Goal: Task Accomplishment & Management: Manage account settings

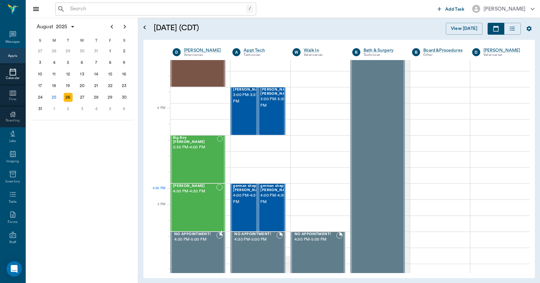
scroll to position [642, 0]
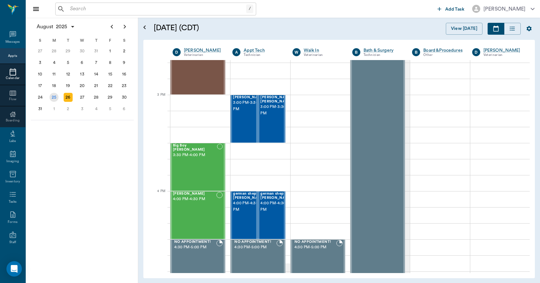
click at [53, 98] on div "25" at bounding box center [53, 97] width 9 height 9
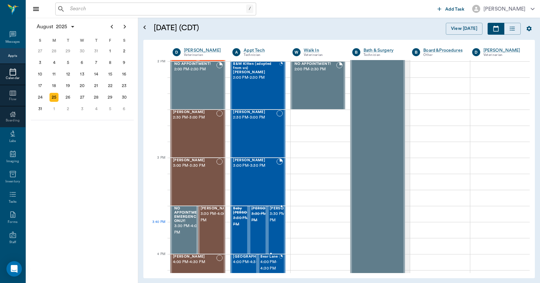
scroll to position [610, 0]
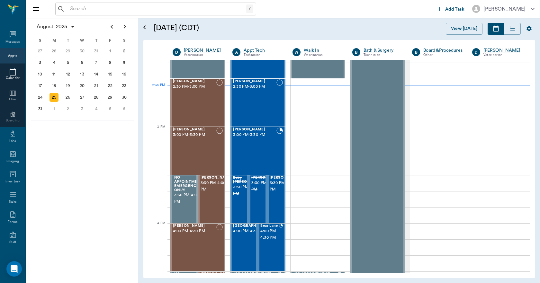
click at [74, 9] on input "text" at bounding box center [156, 8] width 179 height 9
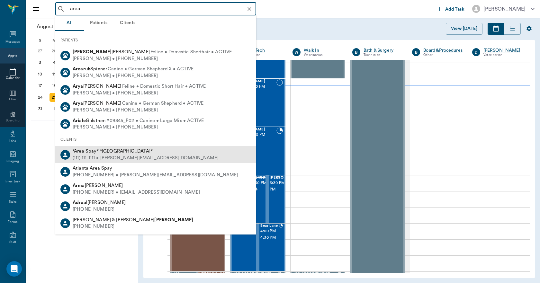
click at [102, 151] on span "*Area Spay* *[GEOGRAPHIC_DATA]*" at bounding box center [113, 151] width 80 height 5
type input "area"
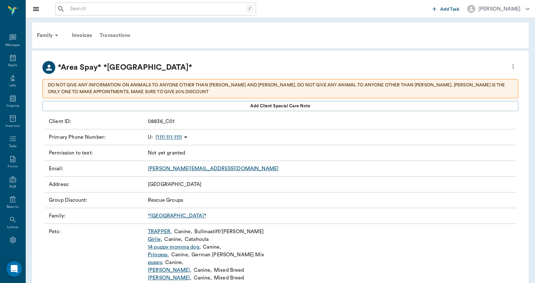
click at [111, 36] on div "Transactions" at bounding box center [115, 35] width 38 height 15
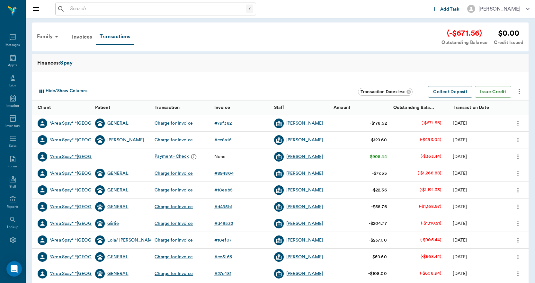
click at [178, 124] on div "Charge for Invoice" at bounding box center [174, 123] width 38 height 6
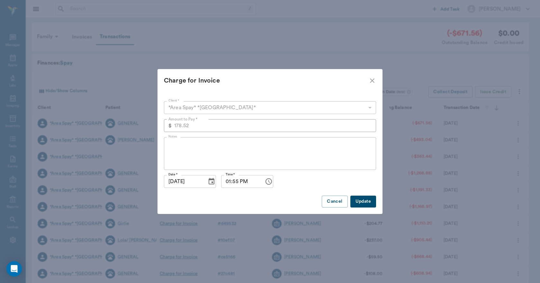
click at [373, 81] on icon "close" at bounding box center [372, 80] width 4 height 4
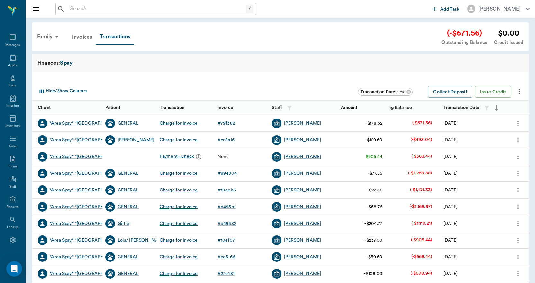
click at [80, 36] on div "Invoices" at bounding box center [82, 36] width 28 height 15
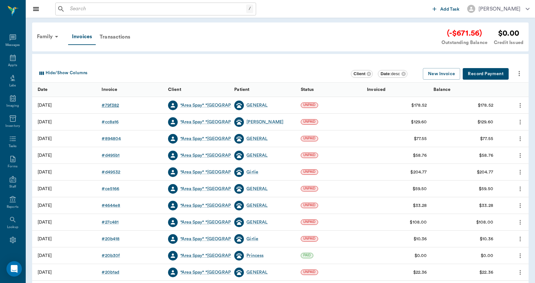
click at [104, 105] on div "# 79f382" at bounding box center [110, 105] width 17 height 6
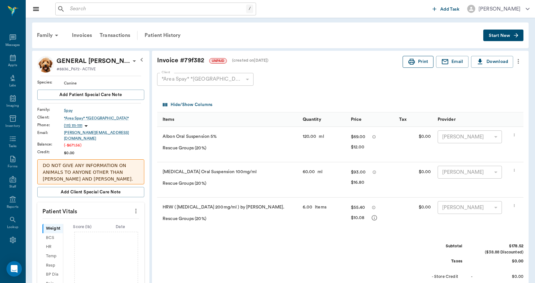
click at [424, 61] on button "Print" at bounding box center [418, 62] width 31 height 12
click at [80, 34] on div "Invoices" at bounding box center [82, 35] width 28 height 15
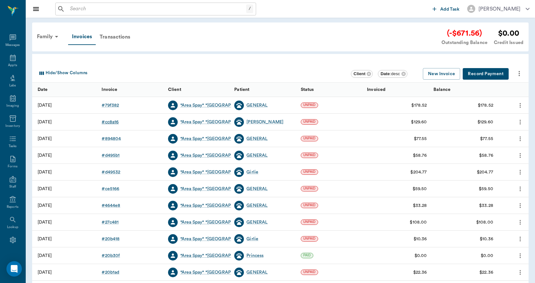
click at [114, 122] on div "# cc8a16" at bounding box center [110, 122] width 17 height 6
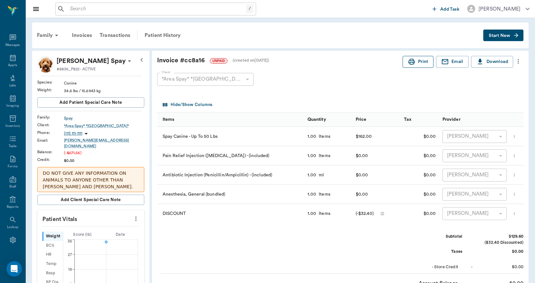
click at [421, 62] on button "Print" at bounding box center [418, 62] width 31 height 12
click at [80, 34] on div "Invoices" at bounding box center [82, 35] width 28 height 15
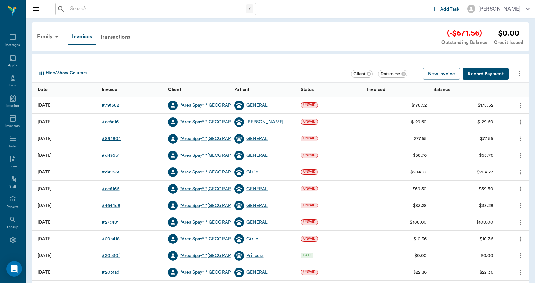
click at [113, 138] on div "# 894804" at bounding box center [111, 139] width 19 height 6
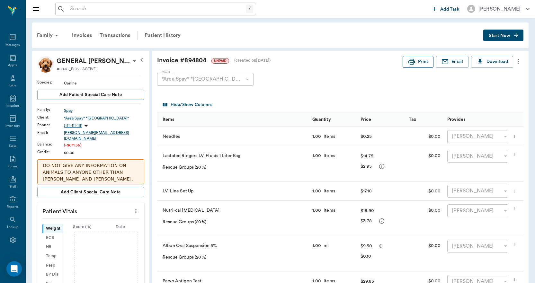
click at [421, 62] on button "Print" at bounding box center [418, 62] width 31 height 12
click at [84, 35] on div "Invoices" at bounding box center [82, 35] width 28 height 15
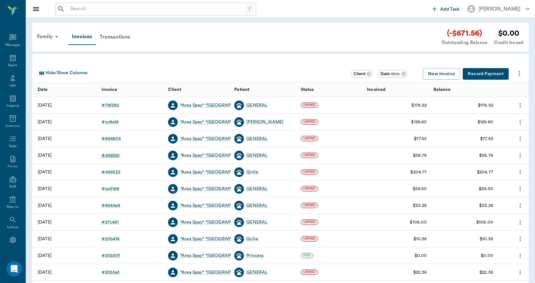
click at [111, 154] on div "# d495b1" at bounding box center [111, 155] width 18 height 6
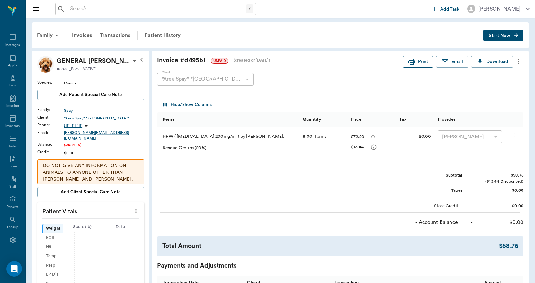
click at [421, 62] on button "Print" at bounding box center [418, 62] width 31 height 12
click at [84, 35] on div "Invoices" at bounding box center [82, 35] width 28 height 15
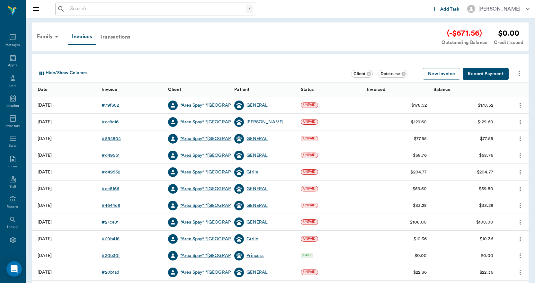
click at [112, 37] on div "Transactions" at bounding box center [115, 36] width 38 height 15
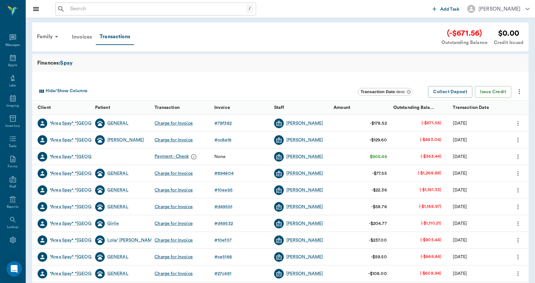
click at [86, 37] on div "Invoices" at bounding box center [82, 36] width 28 height 15
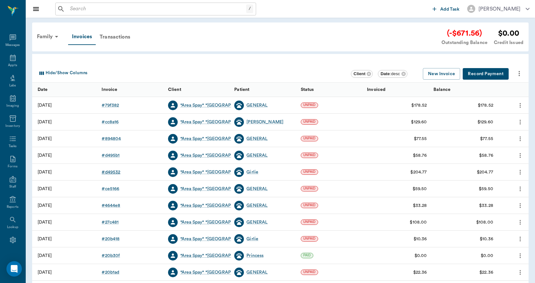
click at [113, 170] on div "# d49532" at bounding box center [111, 172] width 19 height 6
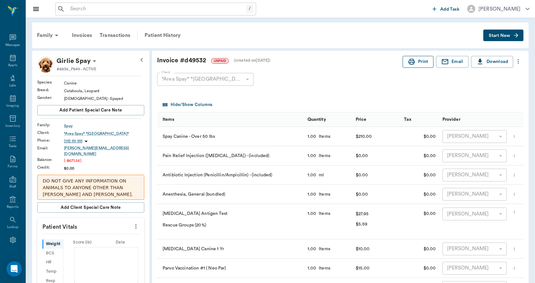
click at [421, 62] on button "Print" at bounding box center [418, 62] width 31 height 12
click at [10, 240] on icon at bounding box center [13, 240] width 8 height 8
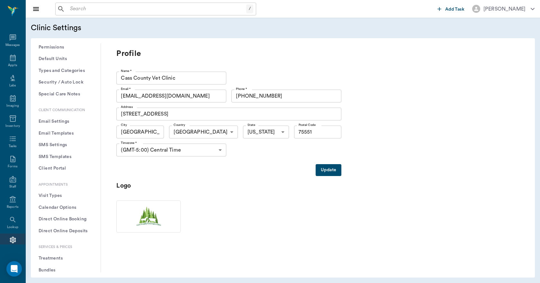
scroll to position [64, 0]
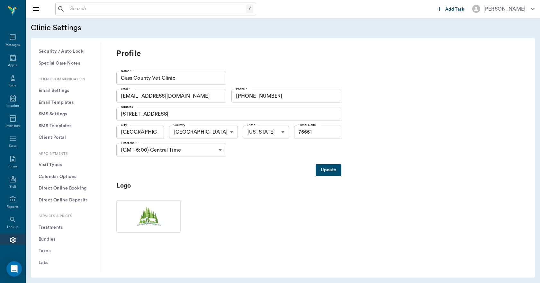
click at [59, 226] on button "Treatments" at bounding box center [65, 228] width 59 height 12
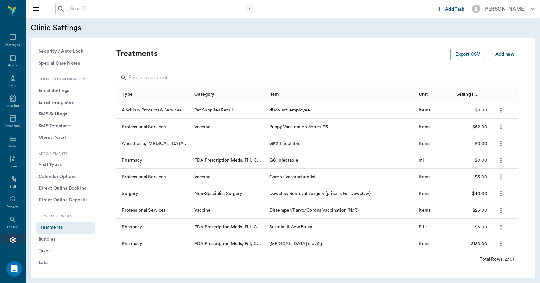
click at [141, 78] on input "Search" at bounding box center [318, 78] width 380 height 10
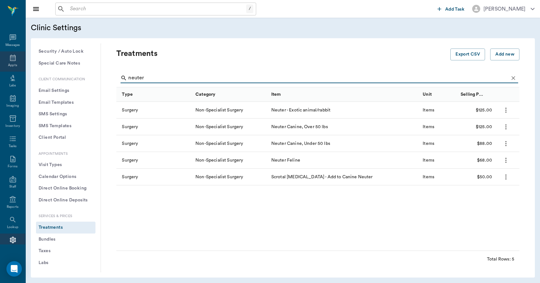
type input "neuter"
click at [11, 57] on icon at bounding box center [13, 58] width 8 height 8
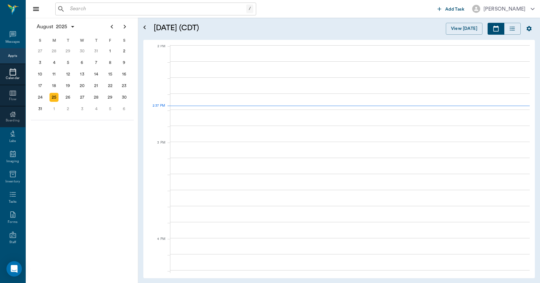
scroll to position [580, 0]
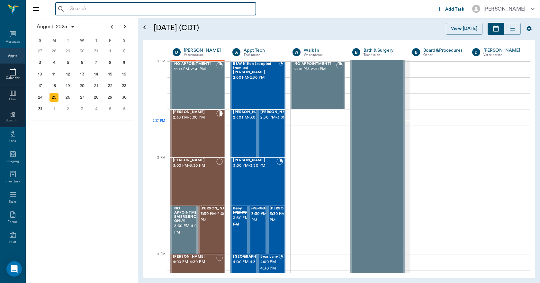
click at [78, 9] on input "text" at bounding box center [160, 8] width 186 height 9
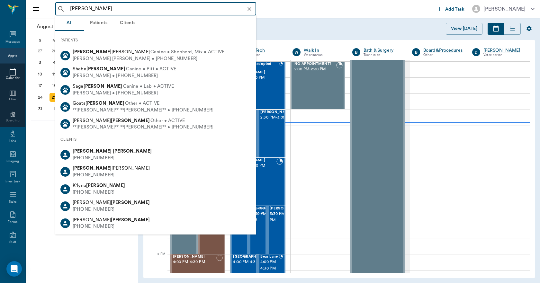
type input "[PERSON_NAME]"
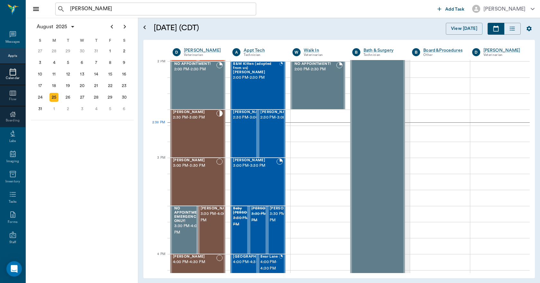
click at [10, 56] on div "Appts" at bounding box center [12, 56] width 9 height 5
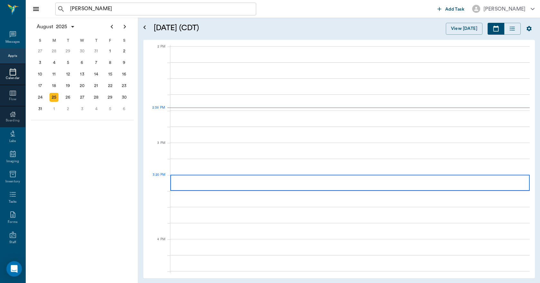
scroll to position [579, 0]
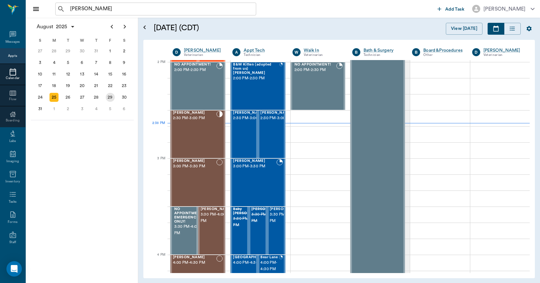
click at [114, 100] on div "29" at bounding box center [110, 97] width 9 height 9
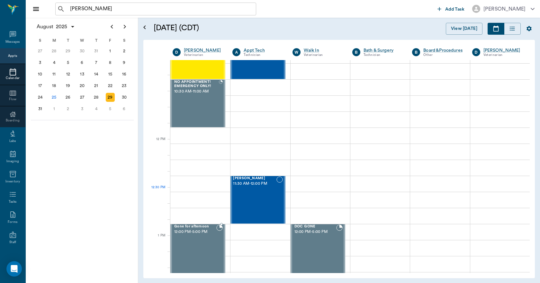
scroll to position [321, 0]
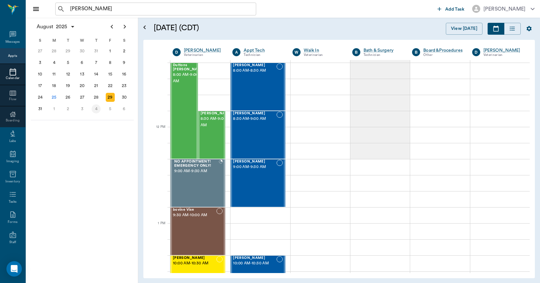
scroll to position [321, 0]
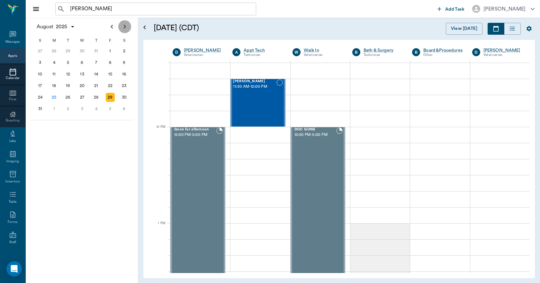
click at [124, 27] on icon "Next page" at bounding box center [125, 27] width 8 height 8
click at [107, 64] on div "12" at bounding box center [110, 62] width 9 height 9
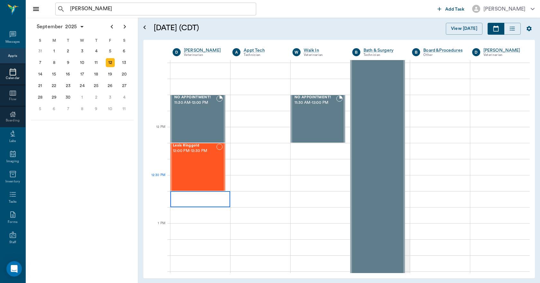
scroll to position [321, 0]
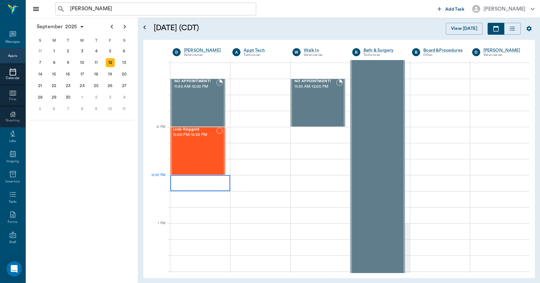
click at [173, 178] on div at bounding box center [200, 183] width 60 height 16
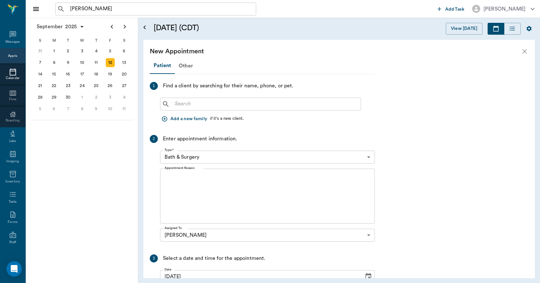
click at [172, 102] on div "​" at bounding box center [260, 104] width 201 height 13
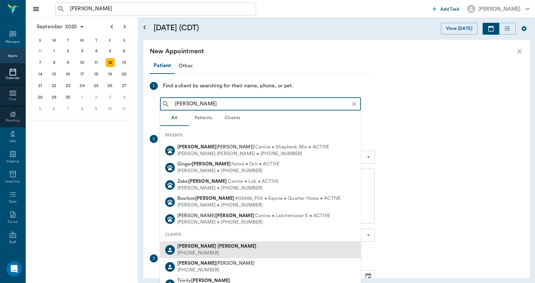
click at [198, 252] on div "[PHONE_NUMBER]" at bounding box center [216, 253] width 79 height 7
type input "[PERSON_NAME]"
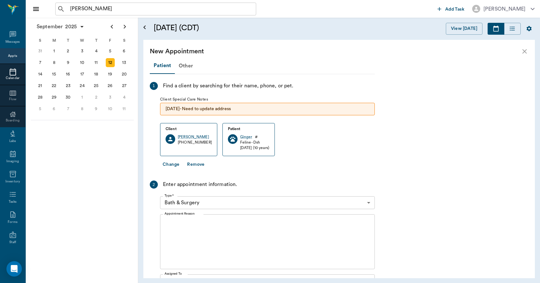
click at [173, 164] on button "Change" at bounding box center [171, 165] width 22 height 12
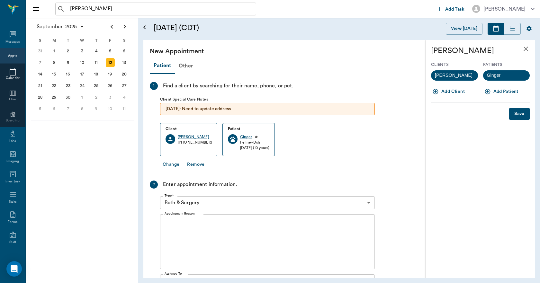
click at [487, 91] on icon "button" at bounding box center [486, 91] width 5 height 5
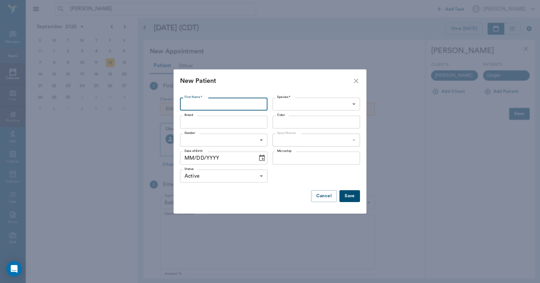
click at [197, 105] on input "First Name *" at bounding box center [223, 104] width 87 height 13
type input "Peanut"
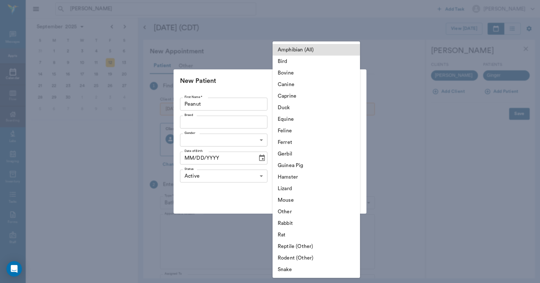
click at [293, 106] on body "[PERSON_NAME] ​ Add Task [PERSON_NAME] Nectar Messages Appts Calendar Flow Boar…" at bounding box center [270, 141] width 540 height 283
drag, startPoint x: 290, startPoint y: 84, endPoint x: 265, endPoint y: 102, distance: 30.0
click at [289, 84] on li "Canine" at bounding box center [315, 85] width 87 height 12
type input "Canine"
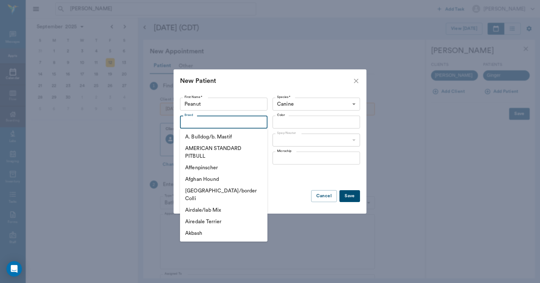
click at [209, 125] on input "Breed" at bounding box center [218, 122] width 73 height 9
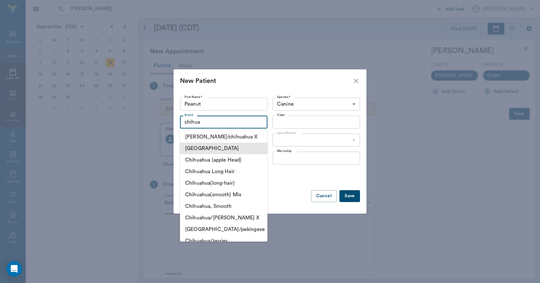
click at [210, 149] on li "[GEOGRAPHIC_DATA]" at bounding box center [223, 149] width 87 height 12
type input "[GEOGRAPHIC_DATA]"
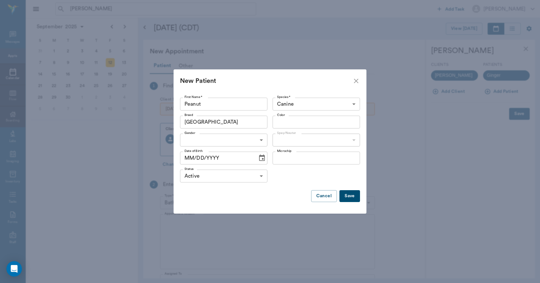
click at [286, 124] on input "Color" at bounding box center [310, 122] width 73 height 9
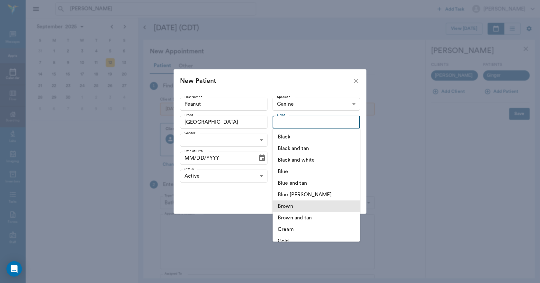
click at [291, 206] on li "Brown" at bounding box center [315, 206] width 87 height 12
type input "Brown"
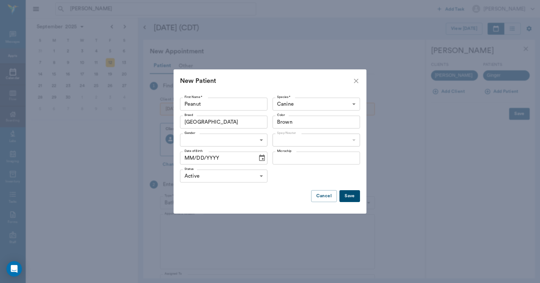
click at [202, 142] on body "[PERSON_NAME] ​ Add Task [PERSON_NAME] Nectar Messages Appts Calendar Flow Boar…" at bounding box center [270, 141] width 540 height 283
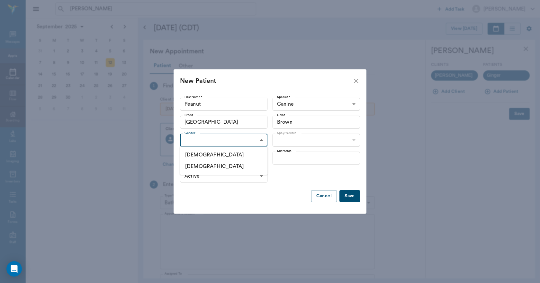
drag, startPoint x: 194, startPoint y: 154, endPoint x: 245, endPoint y: 144, distance: 52.0
click at [197, 154] on li "[DEMOGRAPHIC_DATA]" at bounding box center [223, 155] width 87 height 12
type input "[DEMOGRAPHIC_DATA]"
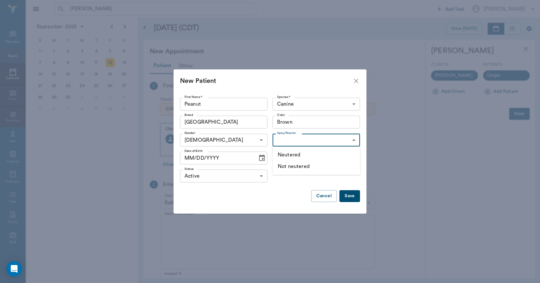
click at [287, 141] on body "[PERSON_NAME] ​ Add Task [PERSON_NAME] Nectar Messages Appts Calendar Flow Boar…" at bounding box center [270, 141] width 540 height 283
click at [292, 166] on li "Not neutered" at bounding box center [315, 167] width 87 height 12
type input "false"
click at [260, 158] on icon "Choose date" at bounding box center [262, 158] width 8 height 8
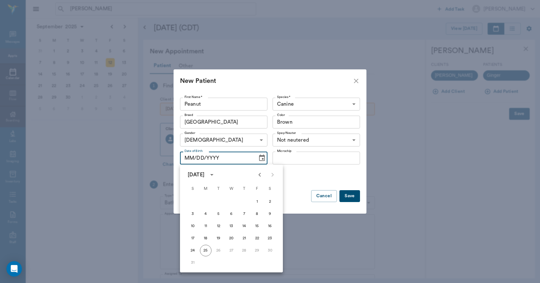
click at [259, 175] on icon "Previous month" at bounding box center [259, 175] width 2 height 4
click at [260, 175] on icon "Previous month" at bounding box center [260, 175] width 8 height 8
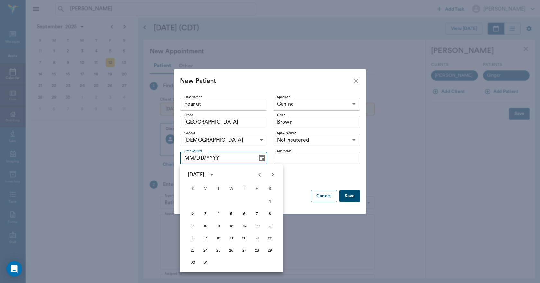
click at [260, 175] on icon "Previous month" at bounding box center [260, 175] width 8 height 8
click at [193, 202] on button "1" at bounding box center [193, 202] width 12 height 12
type input "[DATE]"
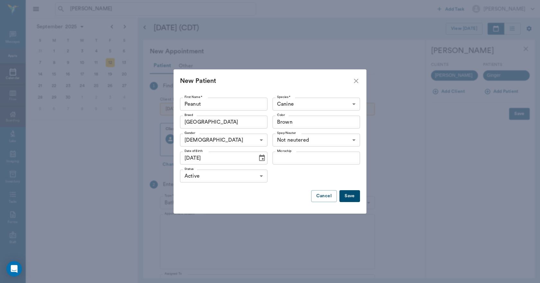
click at [348, 196] on button "Save" at bounding box center [349, 196] width 21 height 12
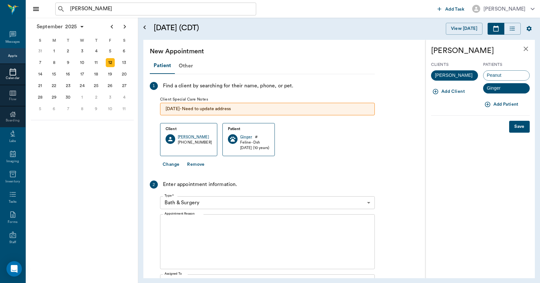
click at [521, 125] on button "Save" at bounding box center [519, 127] width 21 height 12
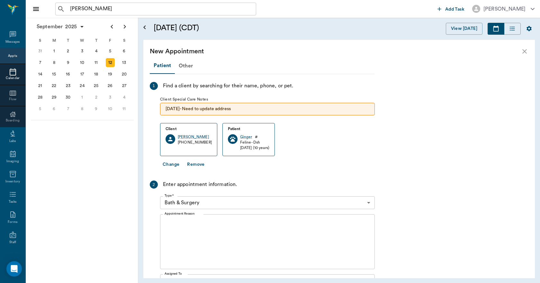
drag, startPoint x: 171, startPoint y: 165, endPoint x: 180, endPoint y: 162, distance: 9.4
click at [172, 164] on button "Change" at bounding box center [171, 165] width 22 height 12
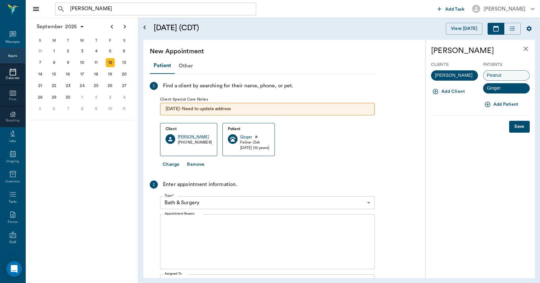
click at [495, 74] on span "Peanut" at bounding box center [494, 75] width 22 height 7
click at [515, 126] on button "Save" at bounding box center [519, 127] width 21 height 12
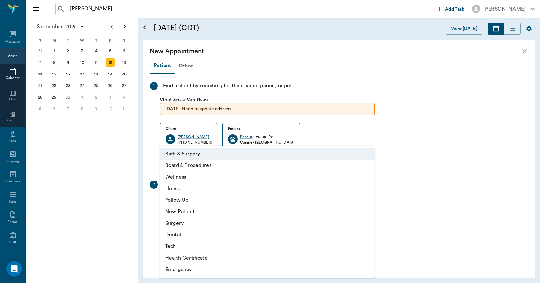
click at [177, 203] on body "[PERSON_NAME] ​ Add Task [PERSON_NAME] Nectar Messages Appts Calendar Flow Boar…" at bounding box center [270, 141] width 540 height 283
click at [176, 221] on li "Surgery" at bounding box center [267, 223] width 215 height 12
type input "65d2be4f46e3a538d89b8c18"
type input "01:00 PM"
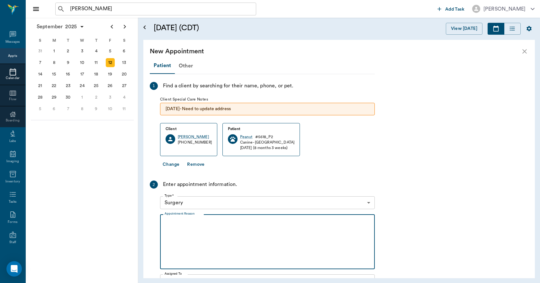
click at [174, 222] on textarea "Appointment Reason" at bounding box center [267, 242] width 206 height 44
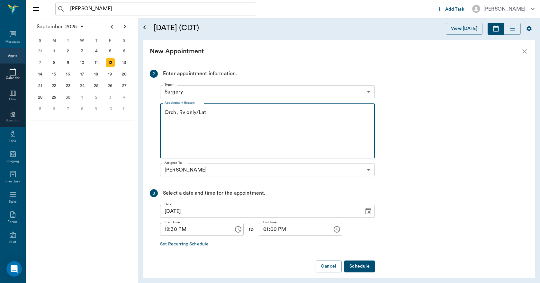
scroll to position [117, 0]
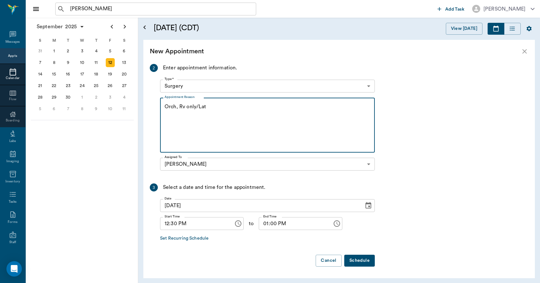
type textarea "Orch, Rv only/Lat"
click at [359, 260] on button "Schedule" at bounding box center [359, 261] width 31 height 12
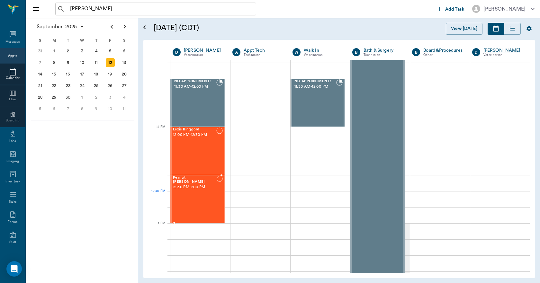
click at [197, 207] on div "Peanut [PERSON_NAME] 12:30 PM - 1:00 PM" at bounding box center [195, 199] width 44 height 47
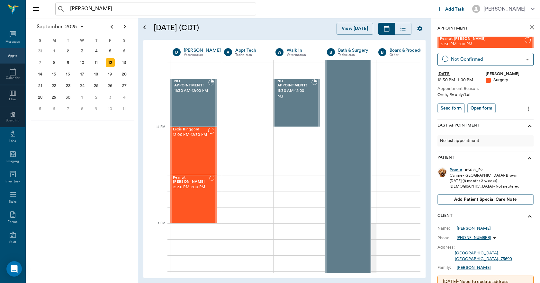
click at [462, 229] on div "[PERSON_NAME]" at bounding box center [473, 229] width 34 height 6
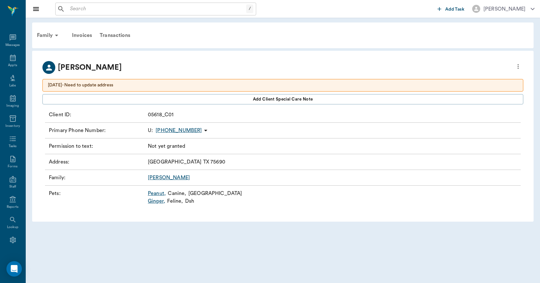
click at [518, 66] on icon "more" at bounding box center [517, 66] width 1 height 5
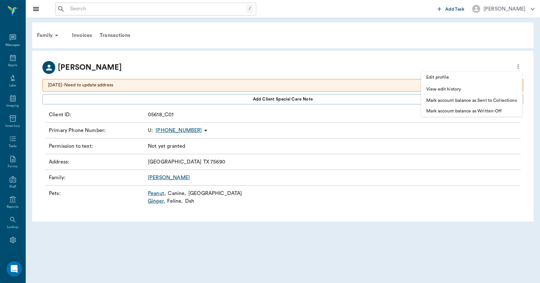
click at [433, 75] on span "Edit profile" at bounding box center [471, 77] width 91 height 7
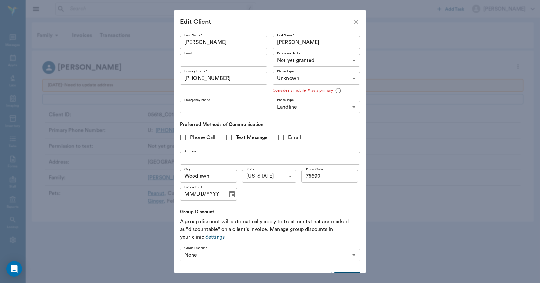
click at [190, 161] on input "Address" at bounding box center [270, 158] width 180 height 13
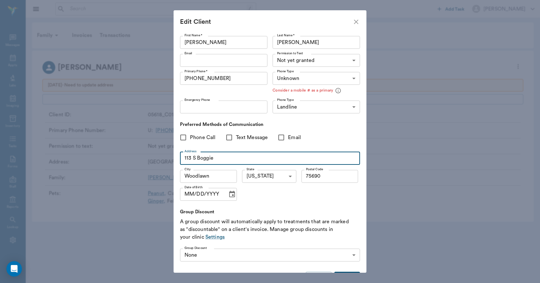
type input "113 S Boggie"
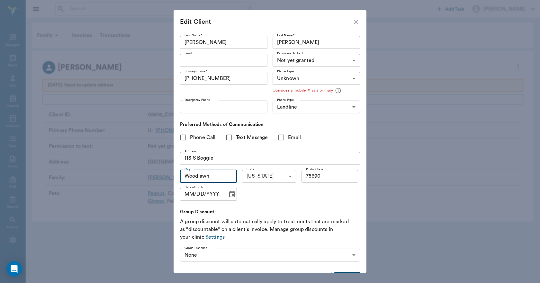
drag, startPoint x: 213, startPoint y: 176, endPoint x: 180, endPoint y: 178, distance: 33.4
click at [180, 178] on input "Woodlawn" at bounding box center [208, 176] width 57 height 13
type input "[GEOGRAPHIC_DATA]"
drag, startPoint x: 320, startPoint y: 175, endPoint x: 299, endPoint y: 180, distance: 21.4
click at [301, 180] on input "75690" at bounding box center [329, 176] width 57 height 13
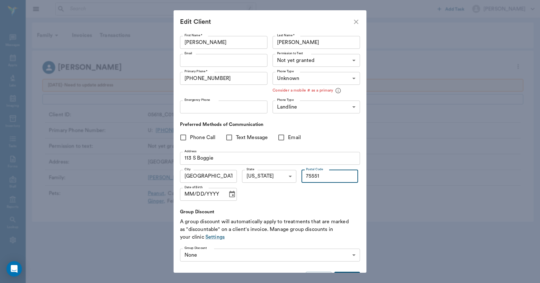
type input "75551"
click at [339, 131] on div "Phone Call Text Message Email" at bounding box center [270, 137] width 180 height 13
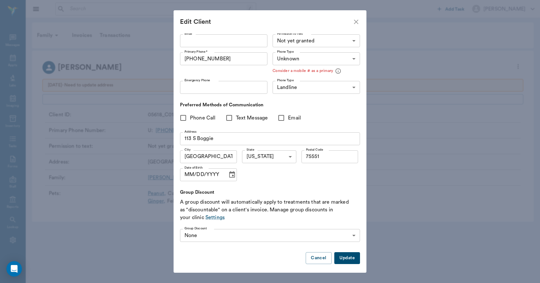
scroll to position [22, 0]
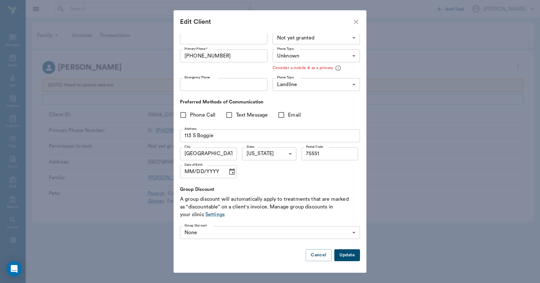
click at [349, 253] on button "Update" at bounding box center [347, 255] width 26 height 12
type input "MOBILE"
type input "UNKNOWN"
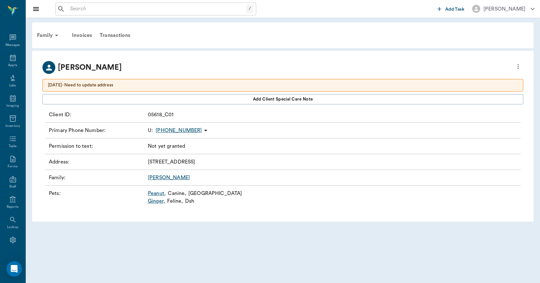
type input "75551"
click at [9, 58] on icon at bounding box center [13, 58] width 8 height 8
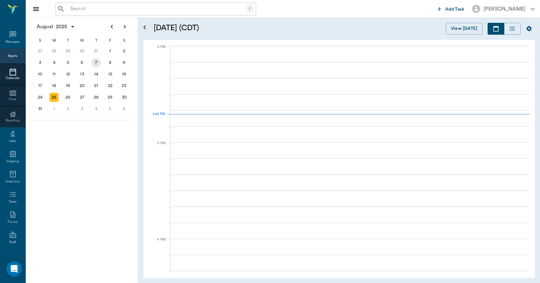
scroll to position [579, 0]
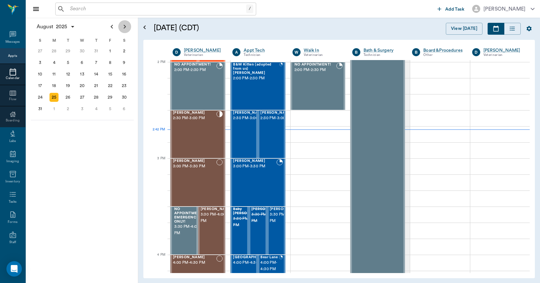
click at [124, 25] on icon "Next page" at bounding box center [125, 27] width 2 height 4
click at [111, 64] on div "12" at bounding box center [110, 62] width 9 height 9
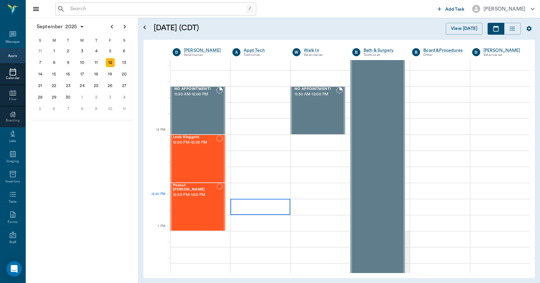
scroll to position [321, 0]
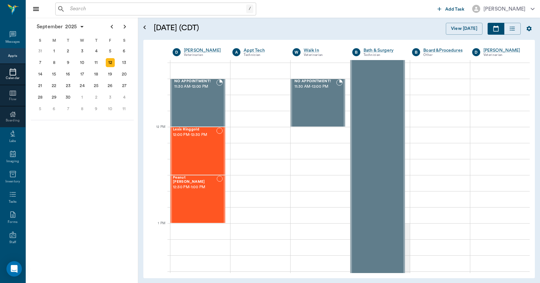
click at [12, 55] on div "Appts" at bounding box center [12, 56] width 9 height 5
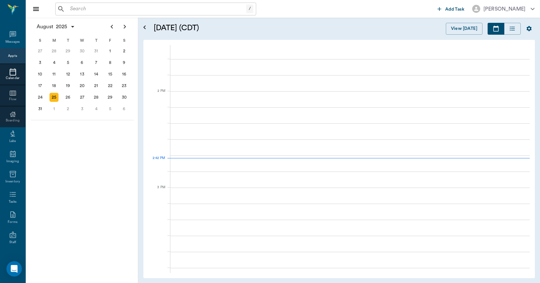
scroll to position [580, 0]
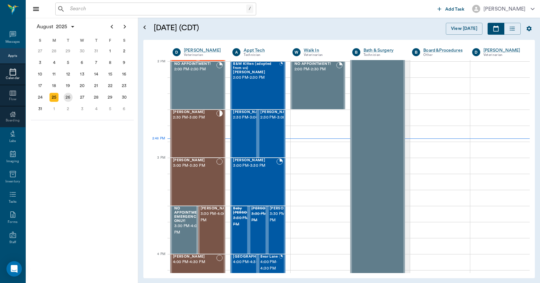
click at [70, 98] on div "26" at bounding box center [68, 97] width 9 height 9
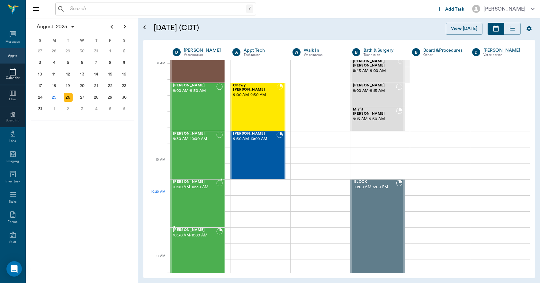
scroll to position [96, 0]
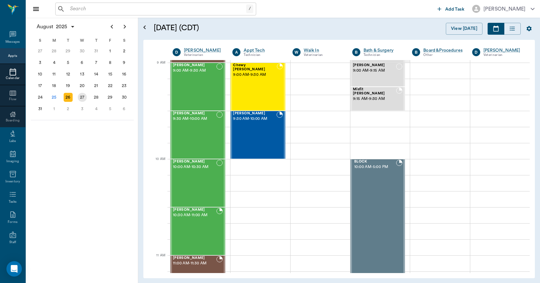
click at [81, 98] on div "27" at bounding box center [82, 97] width 9 height 9
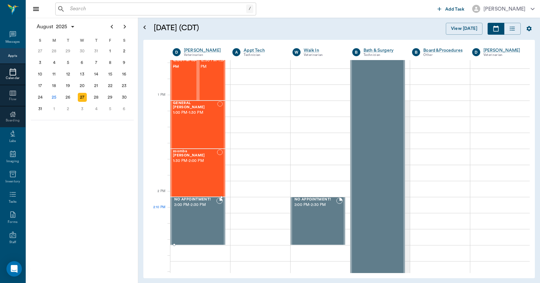
scroll to position [450, 0]
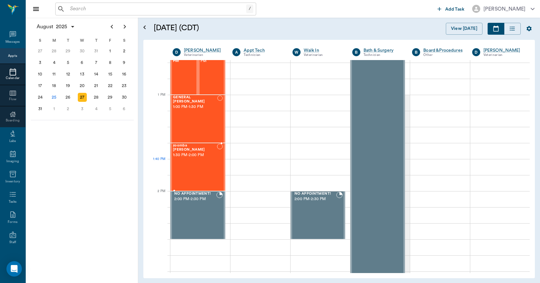
click at [198, 169] on div "zoomba [PERSON_NAME] 1:30 PM - 2:00 PM" at bounding box center [195, 167] width 44 height 47
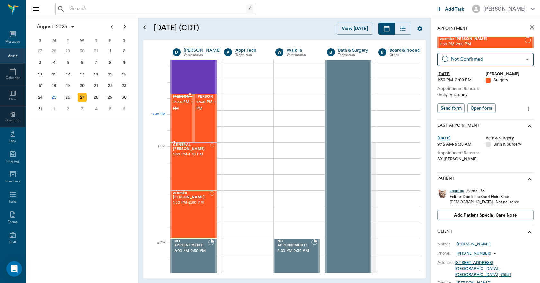
scroll to position [390, 0]
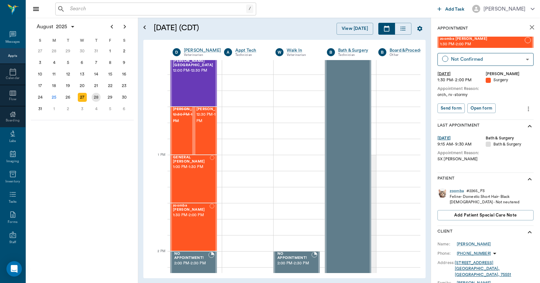
click at [96, 98] on div "28" at bounding box center [96, 97] width 9 height 9
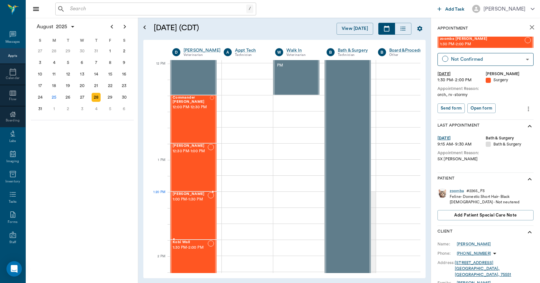
scroll to position [385, 0]
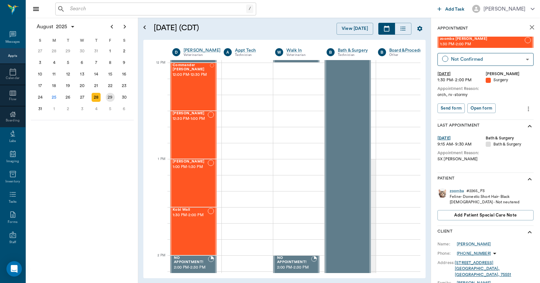
click at [110, 99] on div "29" at bounding box center [110, 97] width 9 height 9
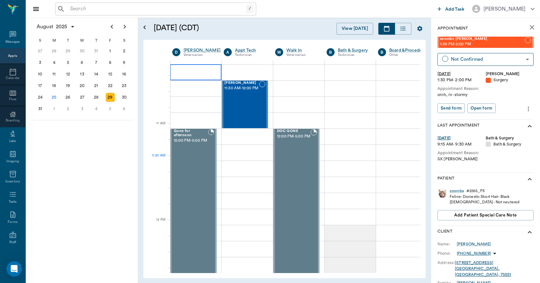
scroll to position [321, 0]
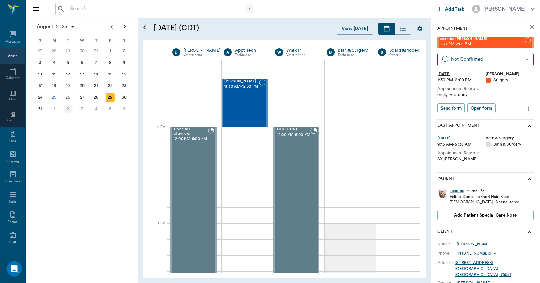
click at [69, 111] on div "2" at bounding box center [68, 108] width 9 height 9
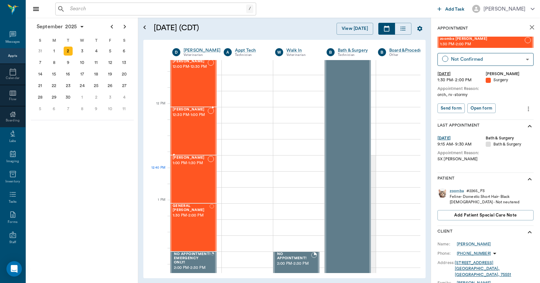
scroll to position [418, 0]
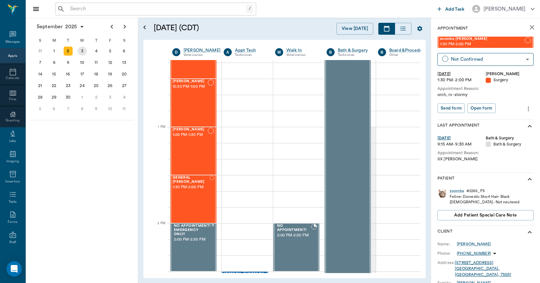
click at [82, 51] on div "3" at bounding box center [82, 51] width 9 height 9
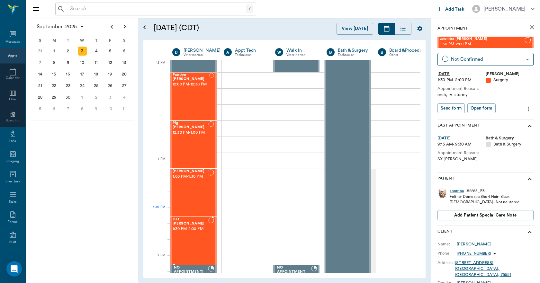
scroll to position [385, 0]
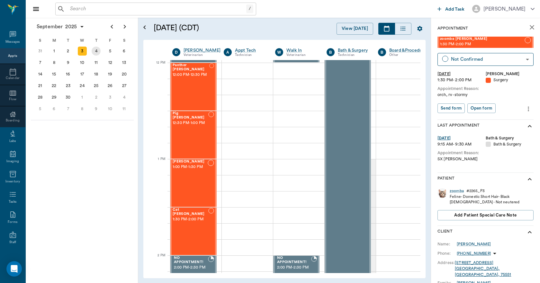
click at [95, 51] on div "4" at bounding box center [96, 51] width 9 height 9
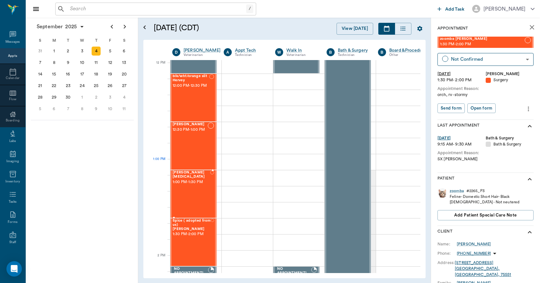
scroll to position [385, 0]
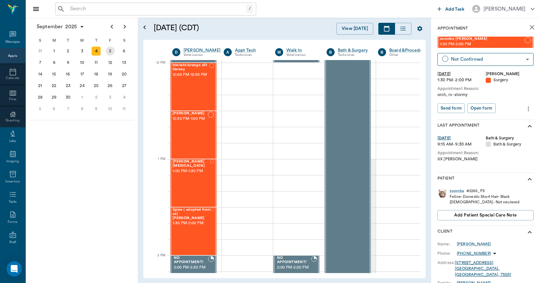
click at [110, 49] on div "5" at bounding box center [110, 51] width 9 height 9
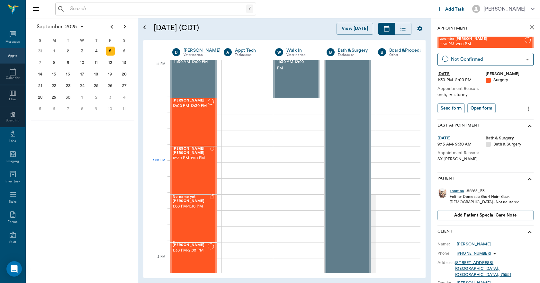
scroll to position [385, 0]
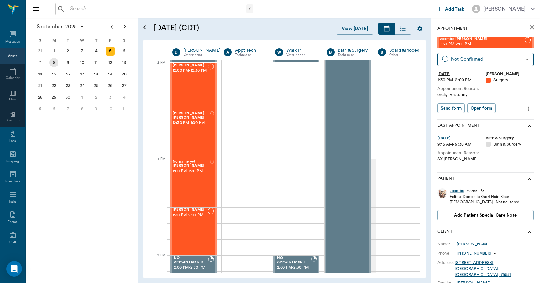
click at [54, 63] on div "8" at bounding box center [53, 62] width 9 height 9
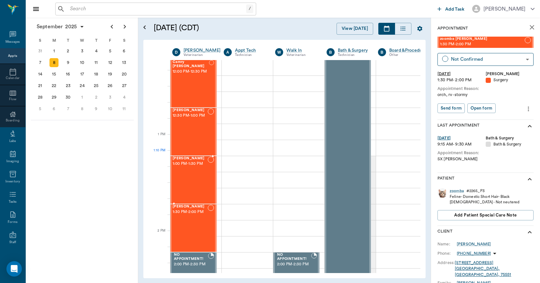
scroll to position [418, 0]
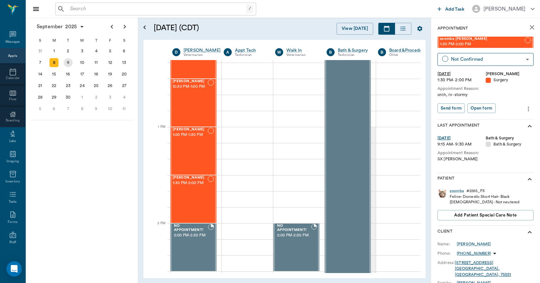
click at [67, 62] on div "9" at bounding box center [68, 62] width 9 height 9
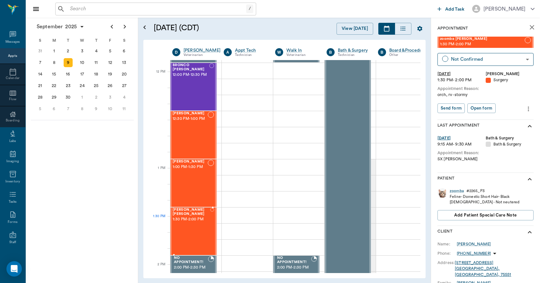
scroll to position [353, 0]
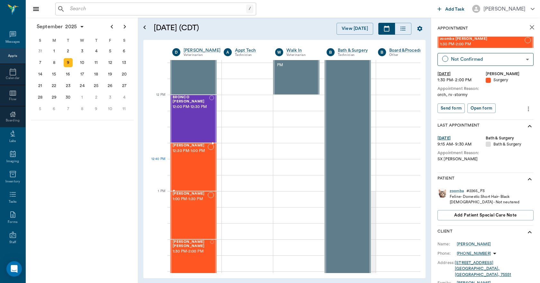
click at [194, 167] on div "[PERSON_NAME] 12:30 PM - 1:00 PM" at bounding box center [190, 167] width 35 height 47
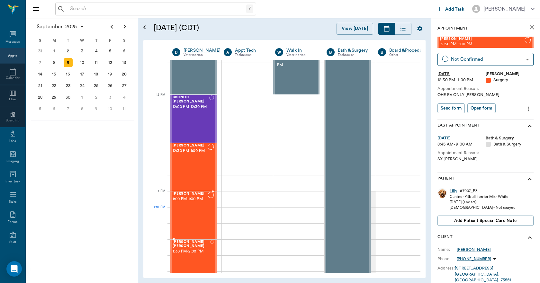
click at [187, 216] on div "[PERSON_NAME] 1:00 PM - 1:30 PM" at bounding box center [190, 215] width 35 height 47
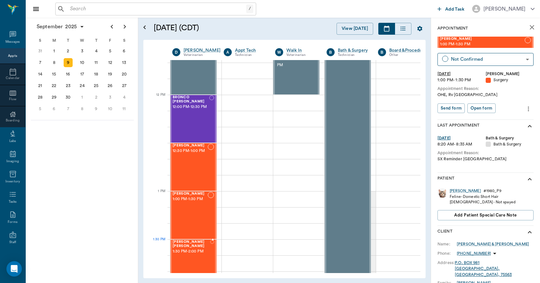
click at [185, 251] on div "[PERSON_NAME] [PERSON_NAME] 1:30 PM - 2:00 PM" at bounding box center [192, 263] width 38 height 47
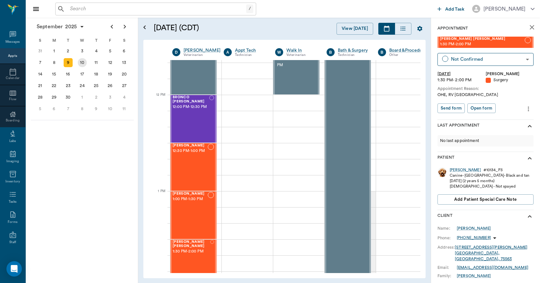
click at [83, 63] on div "10" at bounding box center [82, 62] width 9 height 9
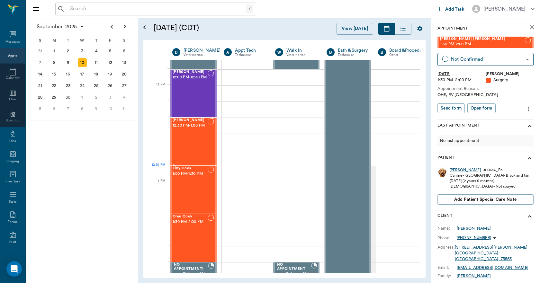
scroll to position [385, 0]
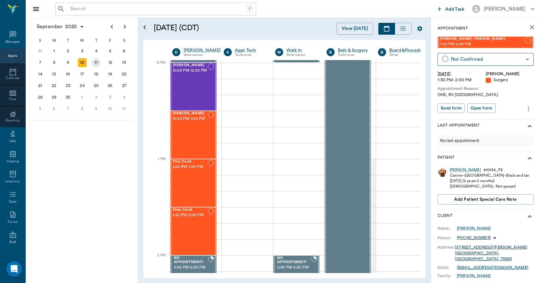
click at [97, 64] on div "11" at bounding box center [96, 62] width 9 height 9
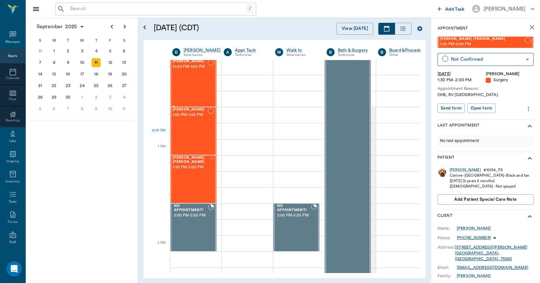
scroll to position [450, 0]
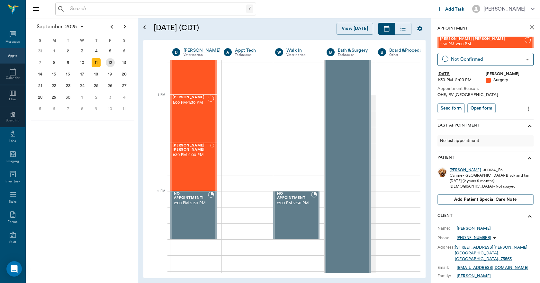
click at [111, 61] on div "12" at bounding box center [110, 62] width 9 height 9
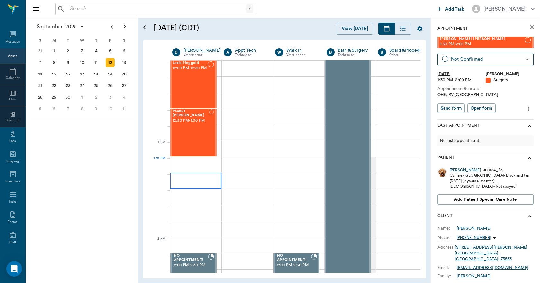
scroll to position [385, 0]
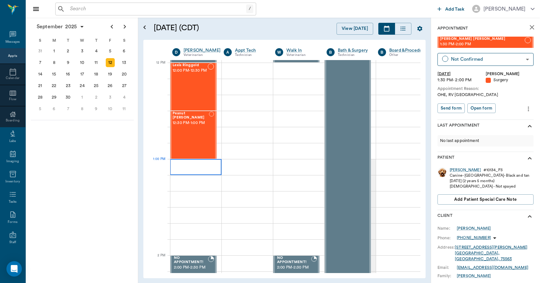
click at [175, 164] on div at bounding box center [195, 167] width 51 height 16
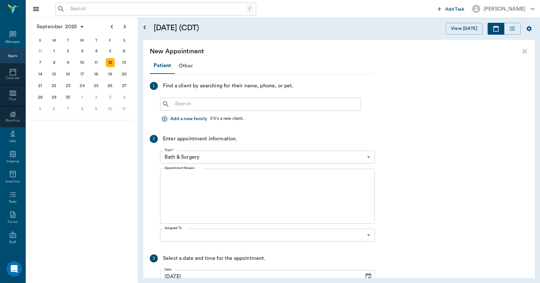
scroll to position [385, 0]
click at [172, 105] on div "​" at bounding box center [260, 104] width 201 height 13
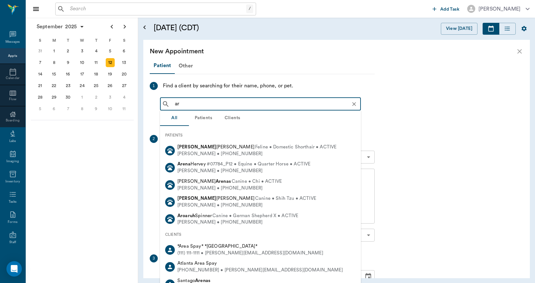
type input "a"
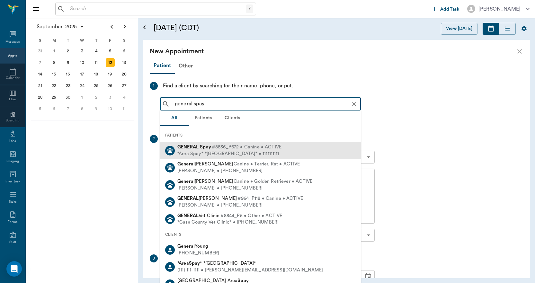
click at [197, 151] on div "*Area Spay* *[GEOGRAPHIC_DATA]* • 1111111111" at bounding box center [229, 154] width 104 height 7
type input "general spay"
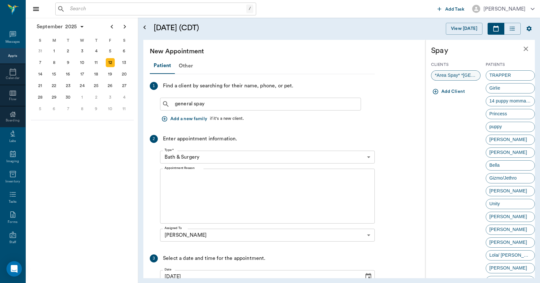
click at [455, 74] on span "*Area Spay* *[GEOGRAPHIC_DATA]*" at bounding box center [455, 75] width 49 height 7
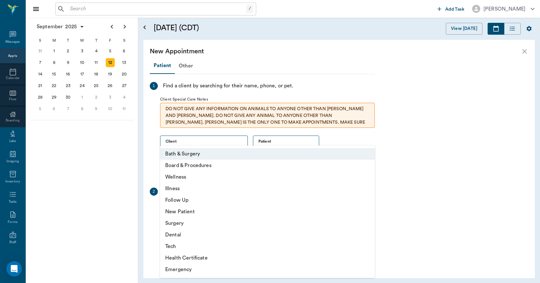
click at [180, 211] on body "/ ​ Add Task [PERSON_NAME] Nectar Messages Appts Calendar Flow Boarding Labs Im…" at bounding box center [270, 141] width 540 height 283
click at [173, 223] on li "Surgery" at bounding box center [267, 223] width 215 height 12
type input "65d2be4f46e3a538d89b8c18"
type input "01:30 PM"
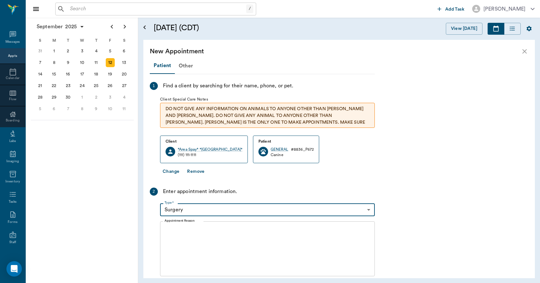
click at [169, 227] on textarea "Appointment Reason" at bounding box center [267, 249] width 206 height 44
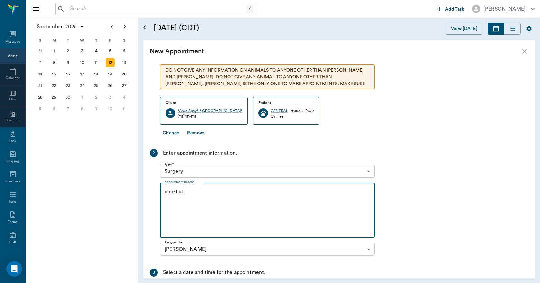
scroll to position [124, 0]
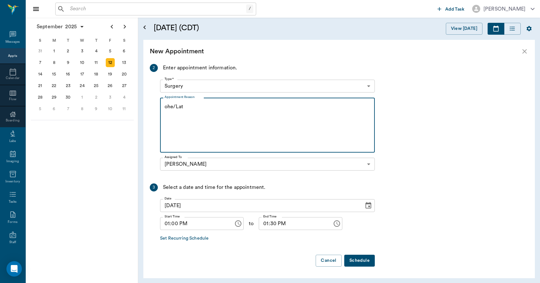
type textarea "ohe/Lat"
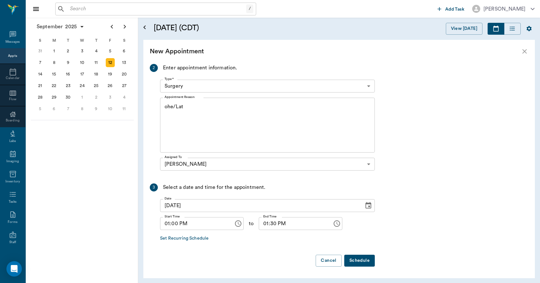
click at [359, 259] on button "Schedule" at bounding box center [359, 261] width 31 height 12
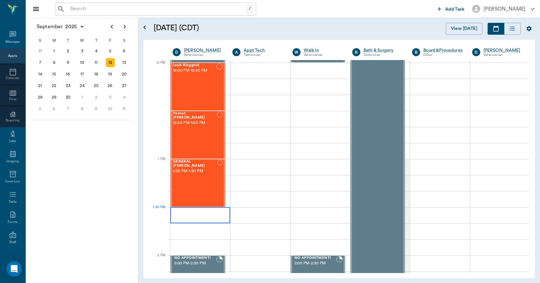
click at [177, 209] on div at bounding box center [200, 215] width 60 height 16
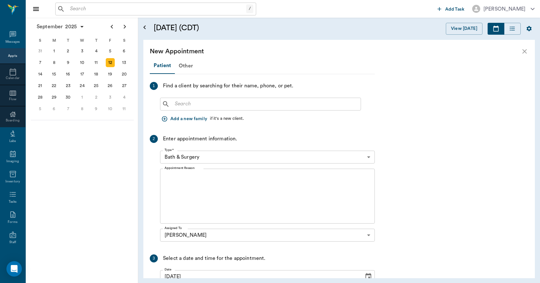
click at [178, 104] on input "text" at bounding box center [265, 104] width 186 height 9
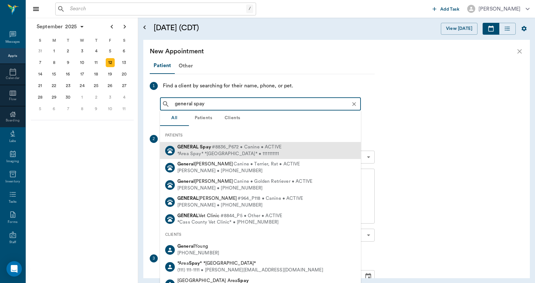
click at [197, 156] on div "*Area Spay* *[GEOGRAPHIC_DATA]* • 1111111111" at bounding box center [229, 154] width 104 height 7
type input "general spay"
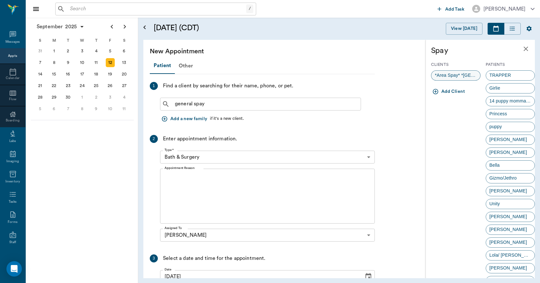
click at [462, 75] on span "*Area Spay* *[GEOGRAPHIC_DATA]*" at bounding box center [455, 75] width 49 height 7
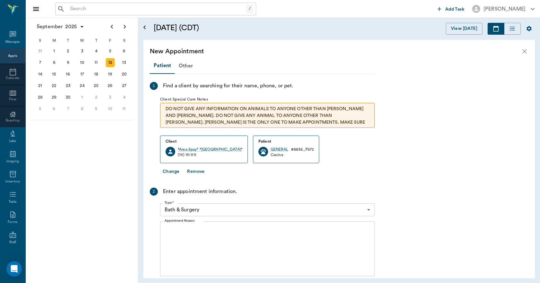
click at [179, 210] on body "/ ​ Add Task [PERSON_NAME] Nectar Messages Appts Calendar Flow Boarding Labs Im…" at bounding box center [270, 141] width 540 height 283
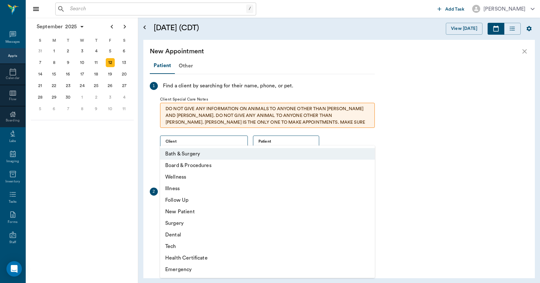
click at [177, 222] on li "Surgery" at bounding box center [267, 223] width 215 height 12
type input "65d2be4f46e3a538d89b8c18"
type input "02:00 PM"
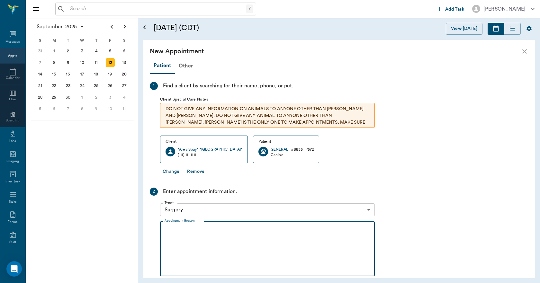
click at [171, 230] on textarea "Appointment Reason" at bounding box center [267, 249] width 206 height 44
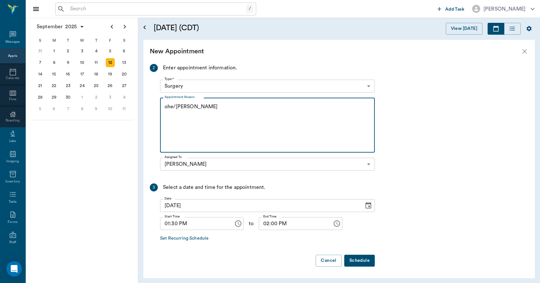
type textarea "ohe/[PERSON_NAME]"
click at [358, 258] on button "Schedule" at bounding box center [359, 261] width 31 height 12
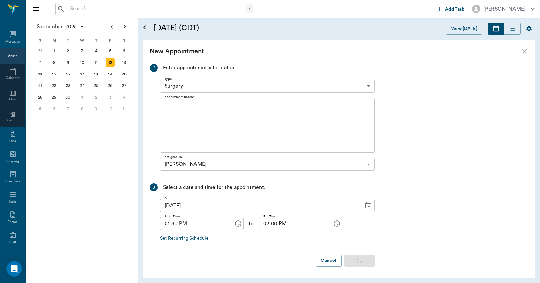
scroll to position [0, 0]
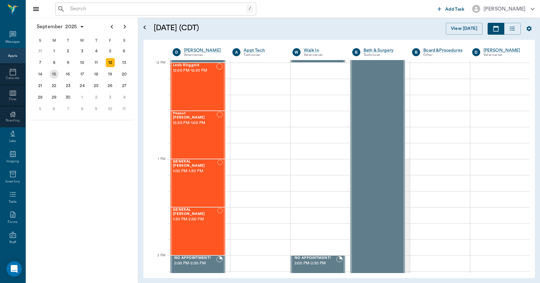
click at [52, 76] on div "15" at bounding box center [53, 74] width 9 height 9
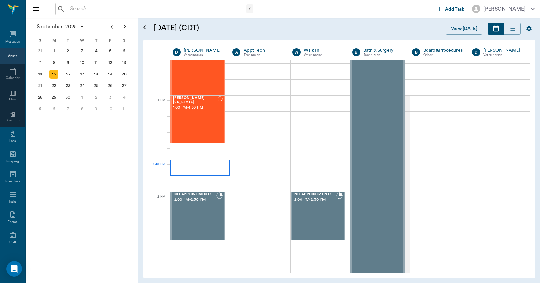
scroll to position [450, 0]
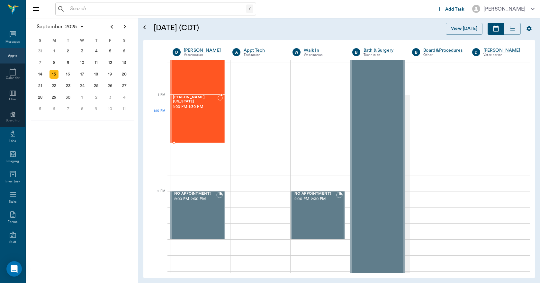
click at [191, 127] on div "Hunni [US_STATE] 1:00 PM - 1:30 PM" at bounding box center [195, 118] width 45 height 47
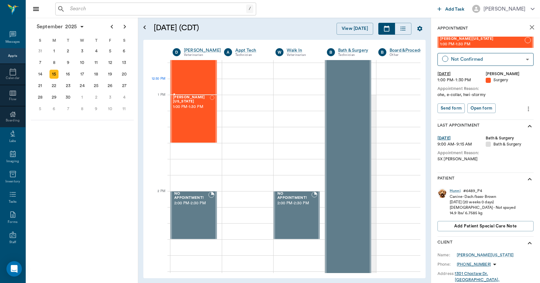
click at [192, 82] on div "[PERSON_NAME] 12:30 PM - 1:00 PM" at bounding box center [190, 70] width 35 height 47
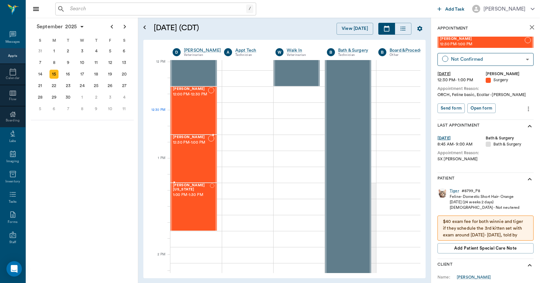
scroll to position [353, 0]
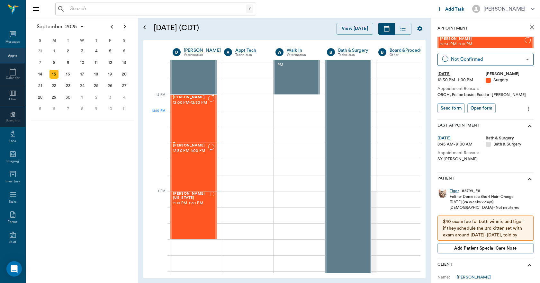
click at [192, 121] on div "[PERSON_NAME] 12:00 PM - 12:30 PM" at bounding box center [190, 118] width 35 height 47
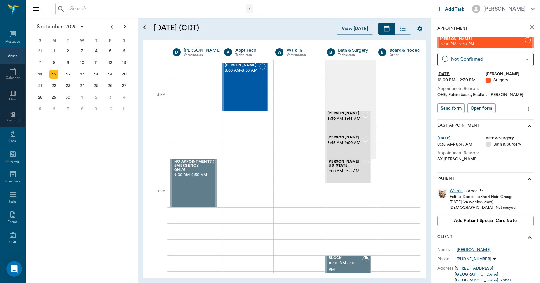
scroll to position [353, 0]
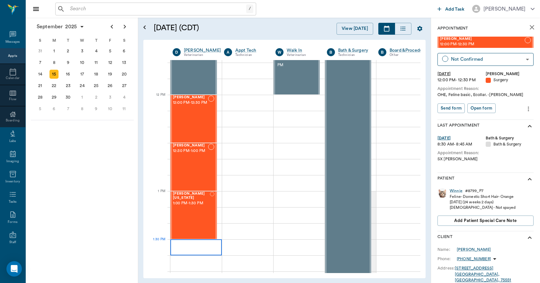
click at [173, 243] on div at bounding box center [195, 247] width 51 height 16
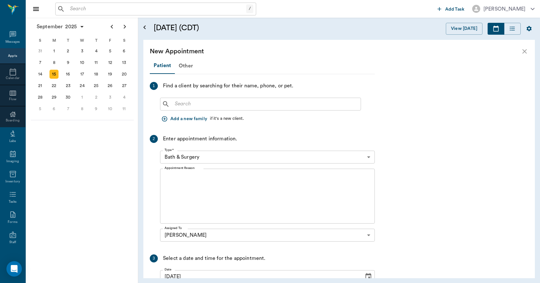
scroll to position [349, 0]
click at [173, 243] on div "Assigned To Dr. Bert Ellsworth 63ec2f075fda476ae8351a4d Assigned To" at bounding box center [267, 235] width 215 height 18
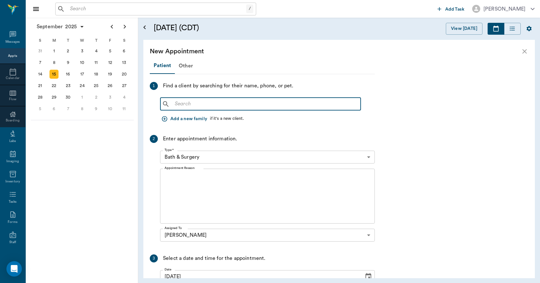
click at [177, 105] on input "text" at bounding box center [265, 104] width 186 height 9
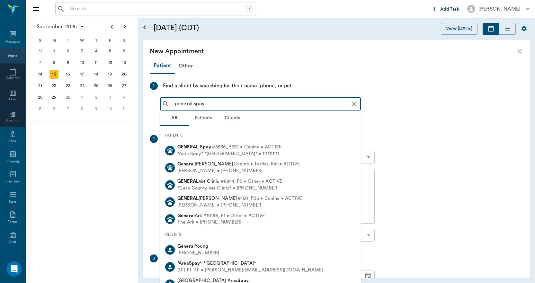
click at [192, 152] on div "*Area Spay* *[GEOGRAPHIC_DATA]* • 1111111111" at bounding box center [229, 154] width 104 height 7
type input "general spay"
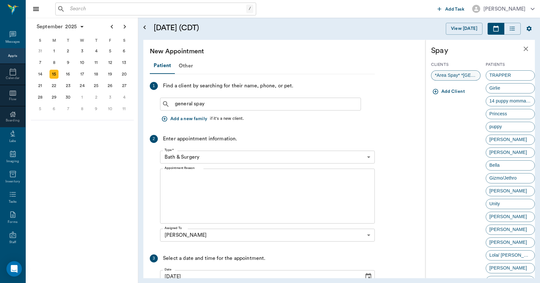
click at [458, 75] on span "*Area Spay* *[GEOGRAPHIC_DATA]*" at bounding box center [455, 75] width 49 height 7
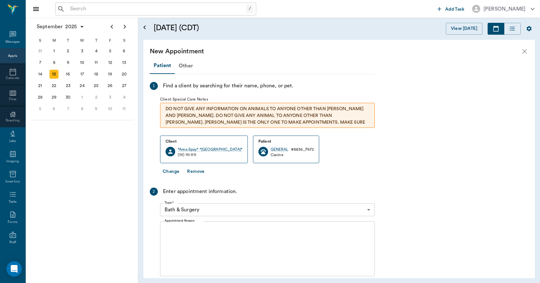
click at [182, 208] on body "/ ​ Add Task Dr. Bert Ellsworth Nectar Messages Appts Calendar Flow Boarding La…" at bounding box center [270, 141] width 540 height 283
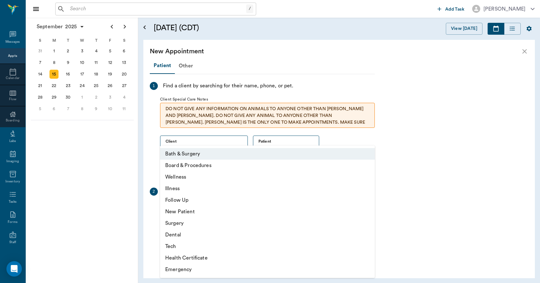
click at [180, 220] on li "Surgery" at bounding box center [267, 223] width 215 height 12
type input "65d2be4f46e3a538d89b8c18"
type input "02:00 PM"
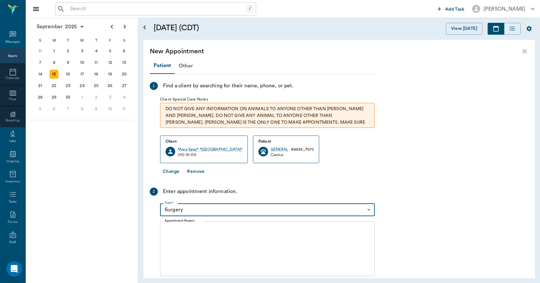
click at [170, 227] on textarea "Appointment Reason" at bounding box center [267, 249] width 206 height 44
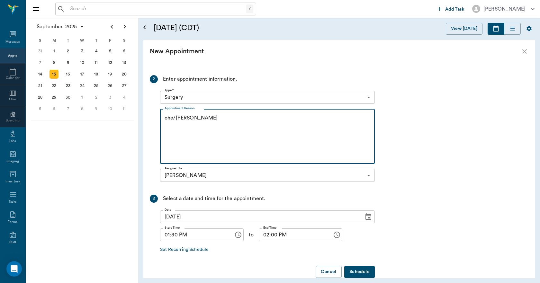
scroll to position [124, 0]
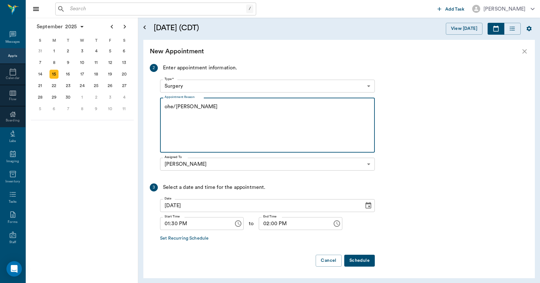
type textarea "ohe/[PERSON_NAME]"
click at [366, 261] on button "Schedule" at bounding box center [359, 261] width 31 height 12
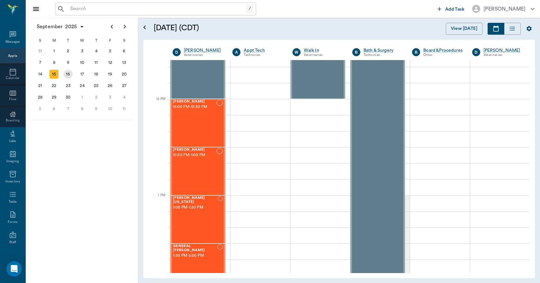
click at [69, 74] on div "16" at bounding box center [68, 74] width 9 height 9
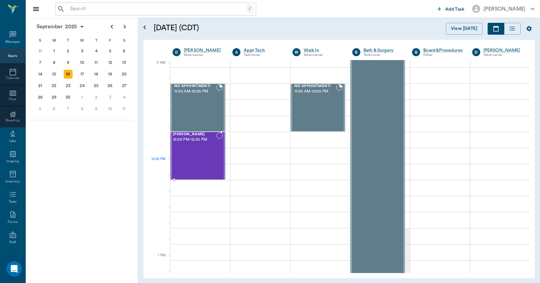
scroll to position [289, 0]
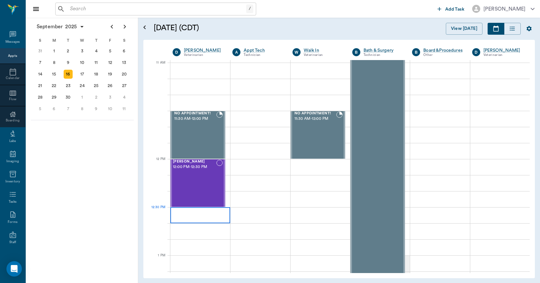
click at [173, 214] on div at bounding box center [200, 215] width 60 height 16
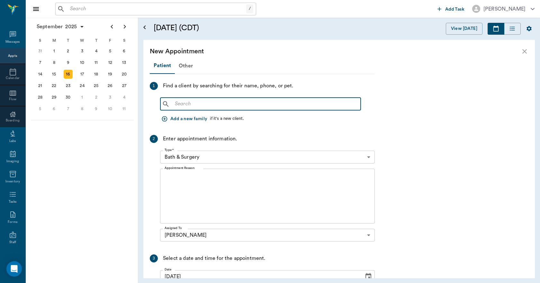
click at [178, 104] on input "text" at bounding box center [265, 104] width 186 height 9
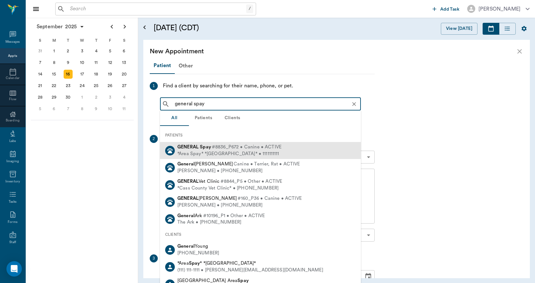
click at [188, 152] on div "*Area Spay* *[GEOGRAPHIC_DATA]* • 1111111111" at bounding box center [229, 154] width 104 height 7
type input "general spay"
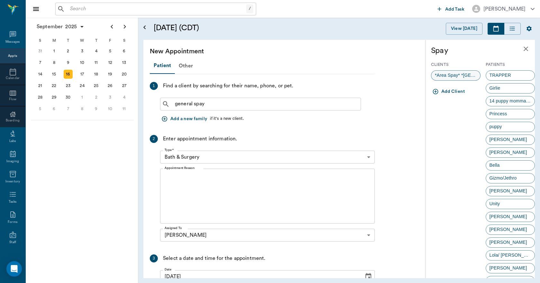
click at [458, 77] on span "*Area Spay* *[GEOGRAPHIC_DATA]*" at bounding box center [455, 75] width 49 height 7
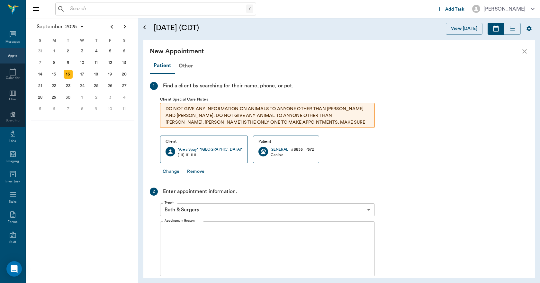
click at [180, 212] on body "/ ​ Add Task Dr. Bert Ellsworth Nectar Messages Appts Calendar Flow Boarding La…" at bounding box center [270, 141] width 540 height 283
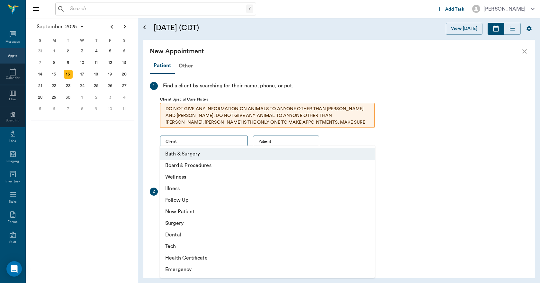
click at [175, 223] on li "Surgery" at bounding box center [267, 223] width 215 height 12
type input "65d2be4f46e3a538d89b8c18"
type input "01:00 PM"
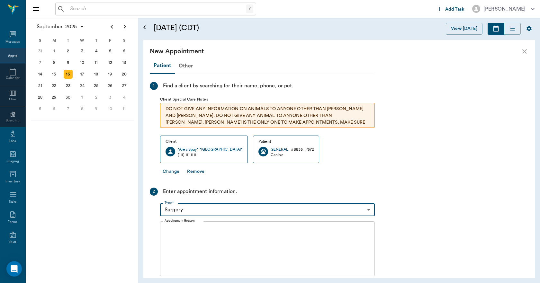
click at [169, 226] on div "x Appointment Reason" at bounding box center [267, 248] width 215 height 55
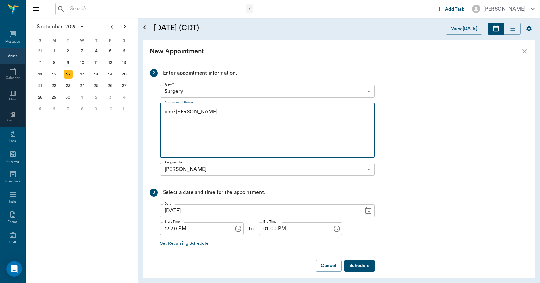
scroll to position [124, 0]
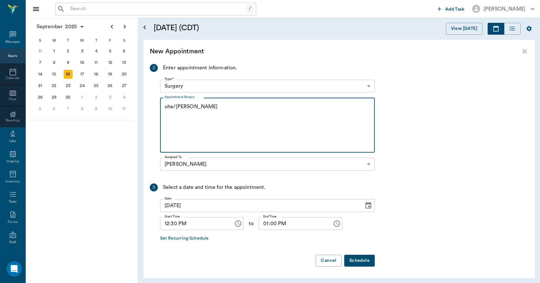
type textarea "ohe/[PERSON_NAME]"
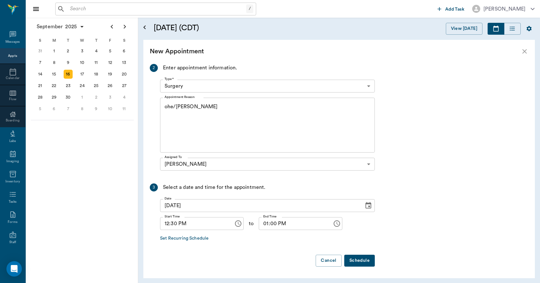
click at [367, 260] on button "Schedule" at bounding box center [359, 261] width 31 height 12
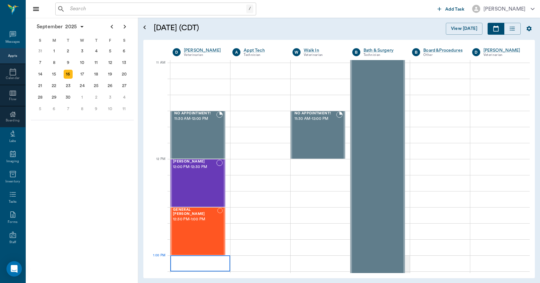
click at [174, 259] on div at bounding box center [200, 263] width 60 height 16
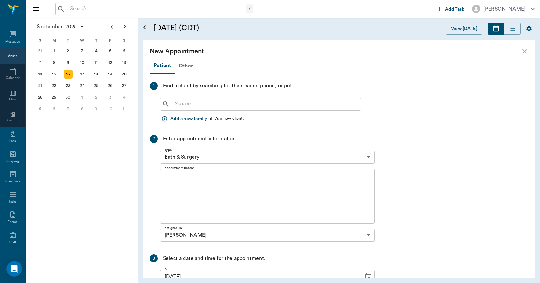
click at [174, 259] on div "Select a date and time for the appointment." at bounding box center [214, 258] width 102 height 8
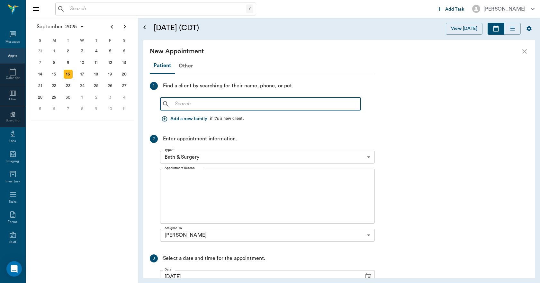
click at [174, 104] on input "text" at bounding box center [265, 104] width 186 height 9
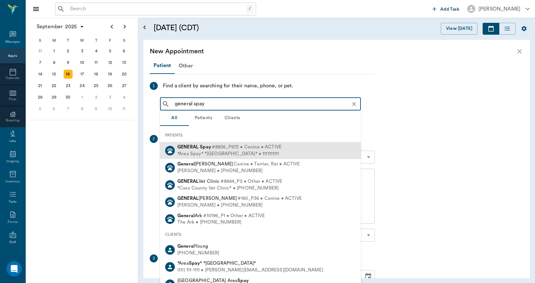
click at [197, 150] on div "GENERAL Spay #8836_P672 • Canine • ACTIVE" at bounding box center [229, 147] width 104 height 7
type input "general spay"
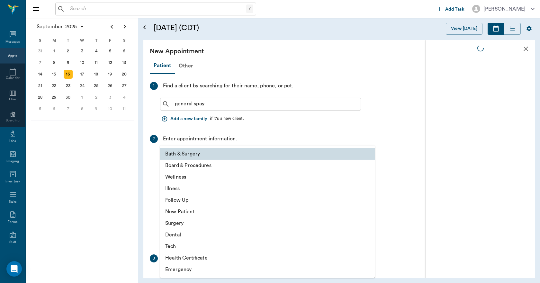
click at [182, 158] on body "/ ​ Add Task Dr. Bert Ellsworth Nectar Messages Appts Calendar Flow Boarding La…" at bounding box center [270, 141] width 540 height 283
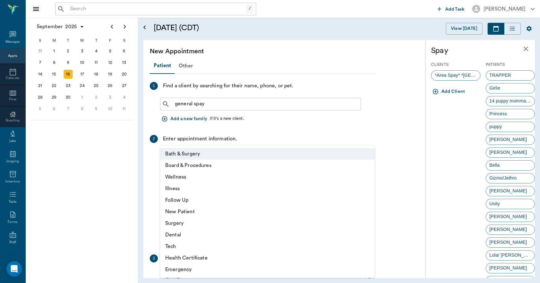
click at [180, 223] on li "Surgery" at bounding box center [267, 223] width 215 height 12
type input "65d2be4f46e3a538d89b8c18"
type input "01:30 PM"
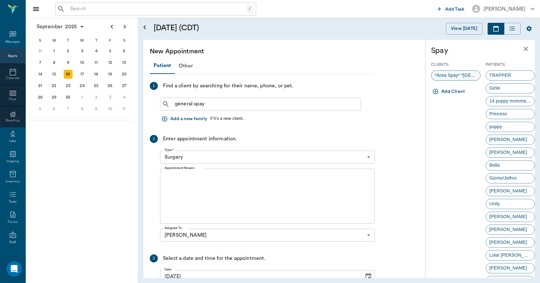
click at [448, 75] on span "*Area Spay* *[GEOGRAPHIC_DATA]*" at bounding box center [455, 75] width 49 height 7
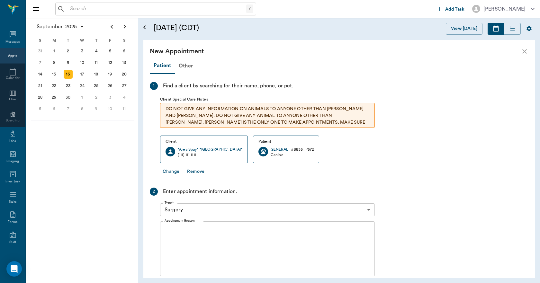
click at [173, 230] on textarea "Appointment Reason" at bounding box center [267, 249] width 206 height 44
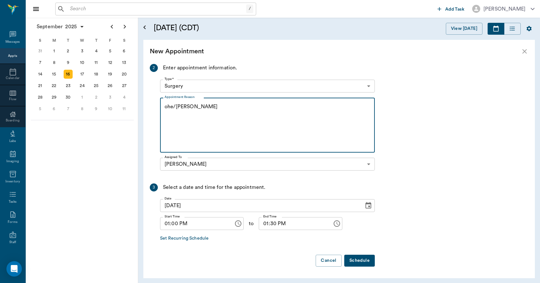
type textarea "ohe/[PERSON_NAME]"
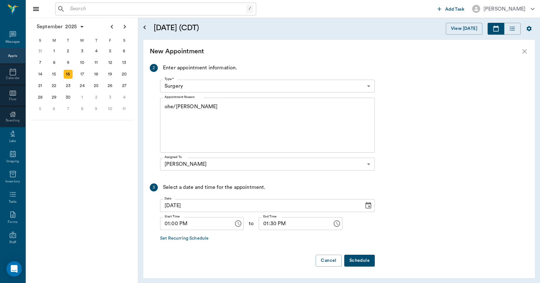
click at [361, 261] on button "Schedule" at bounding box center [359, 261] width 31 height 12
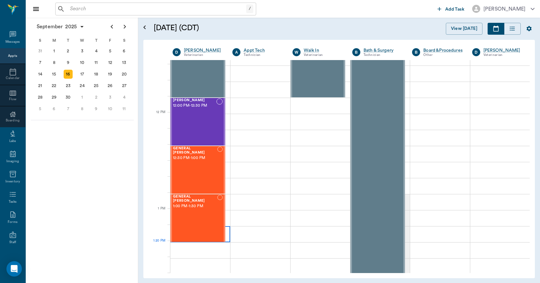
scroll to position [353, 0]
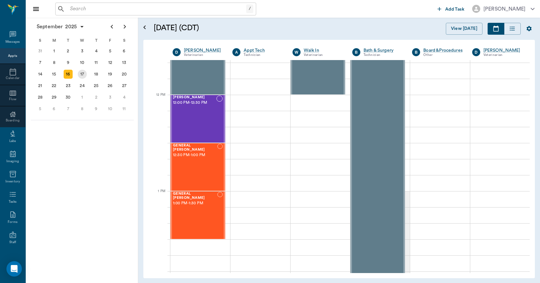
click at [85, 73] on div "17" at bounding box center [82, 74] width 9 height 9
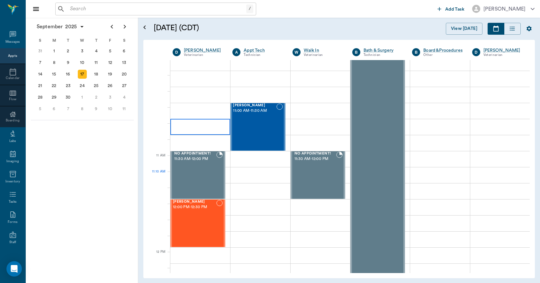
scroll to position [289, 0]
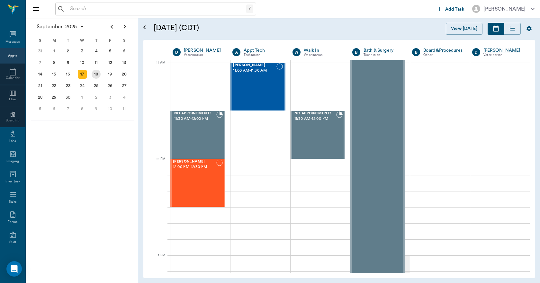
click at [97, 75] on div "18" at bounding box center [96, 74] width 9 height 9
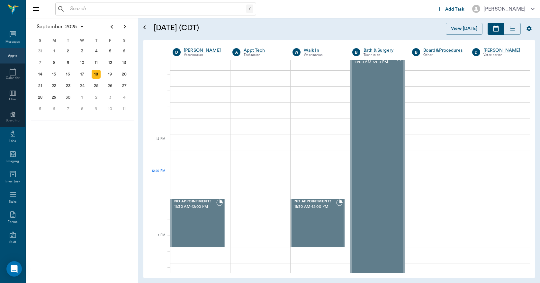
scroll to position [321, 0]
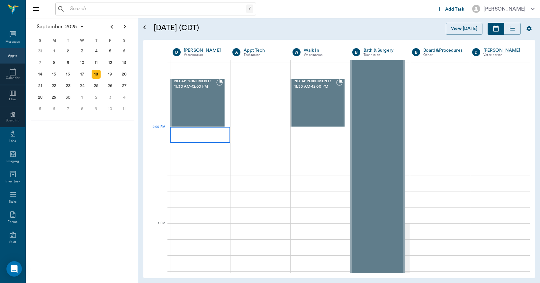
click at [173, 131] on div at bounding box center [200, 135] width 60 height 16
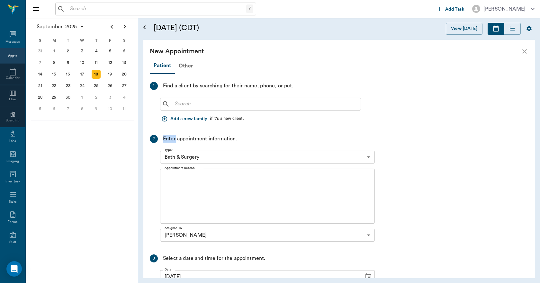
click at [173, 131] on div "Patient Other 1 Find a client by searching for their name, phone, or pet. ​ Add…" at bounding box center [262, 200] width 225 height 285
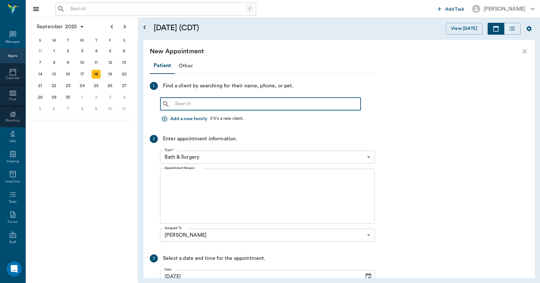
click at [180, 102] on input "text" at bounding box center [265, 104] width 186 height 9
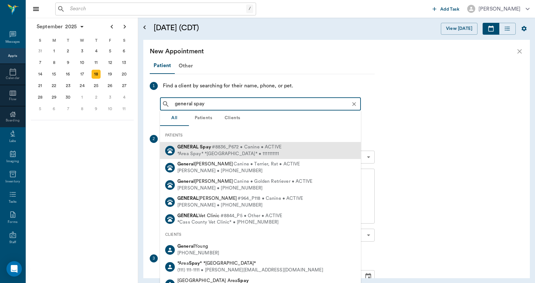
click at [199, 152] on div "*Area Spay* *[GEOGRAPHIC_DATA]* • 1111111111" at bounding box center [229, 154] width 104 height 7
type input "general spay"
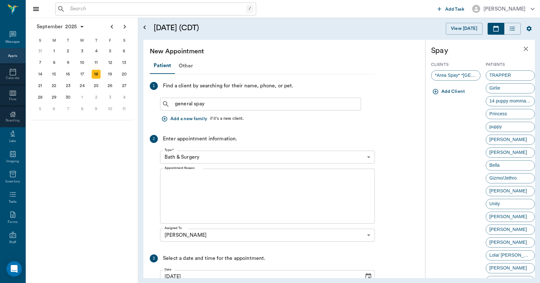
click at [177, 159] on body "/ ​ Add Task Dr. Bert Ellsworth Nectar Messages Appts Calendar Flow Boarding La…" at bounding box center [270, 141] width 540 height 283
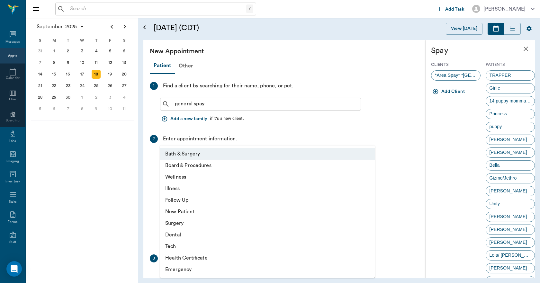
click at [176, 222] on li "Surgery" at bounding box center [267, 223] width 215 height 12
type input "65d2be4f46e3a538d89b8c18"
type input "12:30 PM"
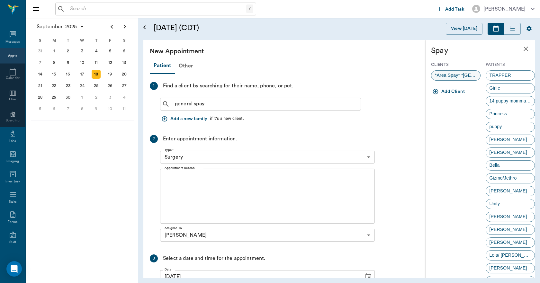
click at [458, 77] on span "*Area Spay* *[GEOGRAPHIC_DATA]*" at bounding box center [455, 75] width 49 height 7
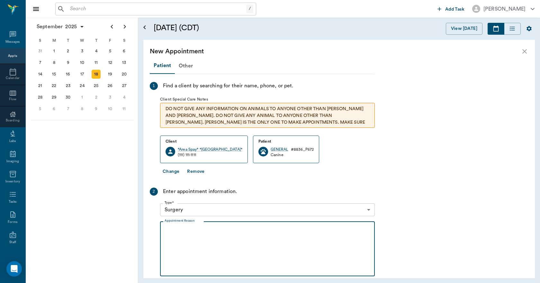
click at [171, 230] on textarea "Appointment Reason" at bounding box center [267, 249] width 206 height 44
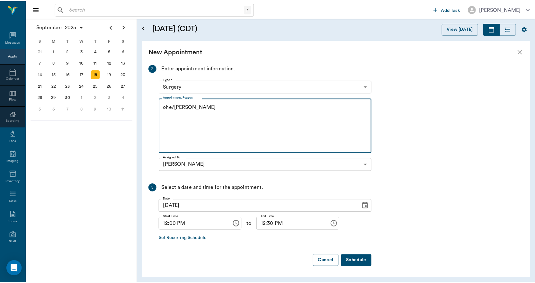
scroll to position [124, 0]
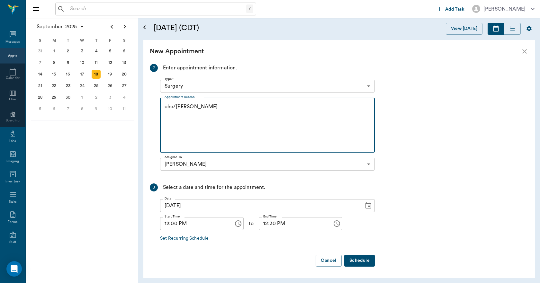
type textarea "ohe/[PERSON_NAME]"
click at [361, 259] on button "Schedule" at bounding box center [359, 261] width 31 height 12
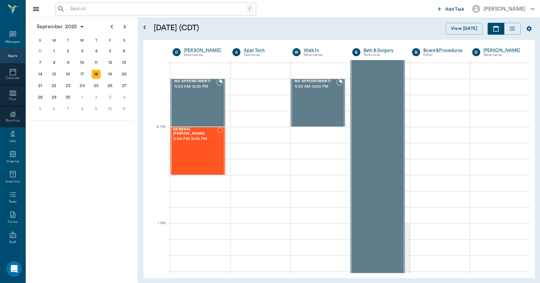
click at [73, 10] on input "text" at bounding box center [156, 8] width 179 height 9
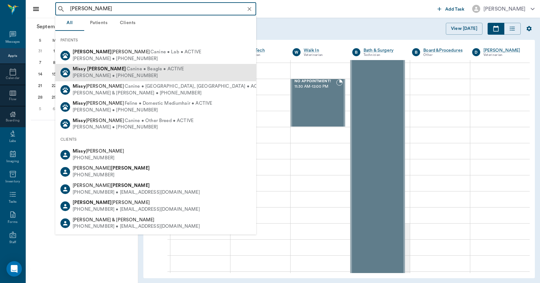
click at [127, 71] on span "Canine • Beagle • ACTIVE" at bounding box center [156, 69] width 58 height 7
type input "missy haas"
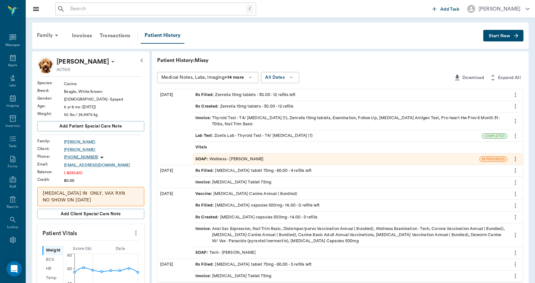
click at [501, 36] on span "Start New" at bounding box center [500, 36] width 22 height 0
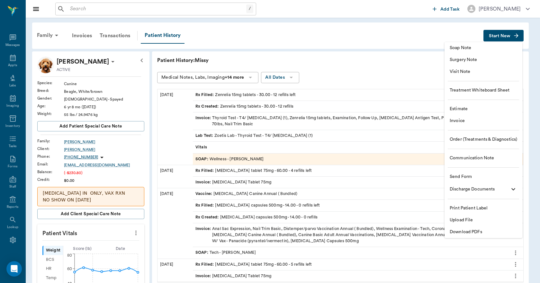
click at [464, 220] on span "Upload File" at bounding box center [482, 220] width 67 height 7
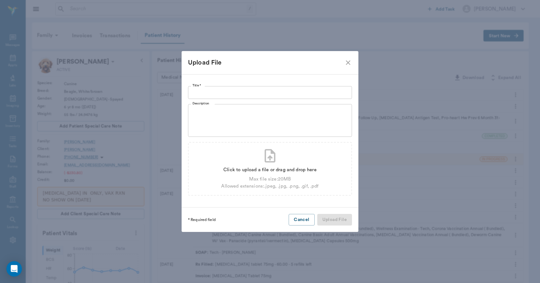
click at [201, 95] on input "Title *" at bounding box center [270, 92] width 164 height 13
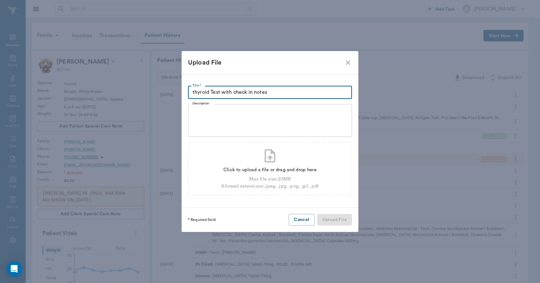
click at [194, 92] on input "thyroid Test with check in notes" at bounding box center [270, 92] width 164 height 13
type input "Thyroid Test with check in notes"
click at [275, 182] on div "Max file size: 20 MB" at bounding box center [269, 179] width 97 height 7
click at [277, 173] on div "Click to upload a file or drag and drop here" at bounding box center [269, 169] width 97 height 7
type input "C:\fakepath\missyhaas.pdf"
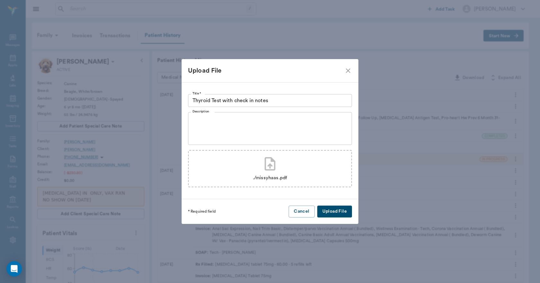
click at [336, 210] on button "Upload File" at bounding box center [334, 212] width 35 height 12
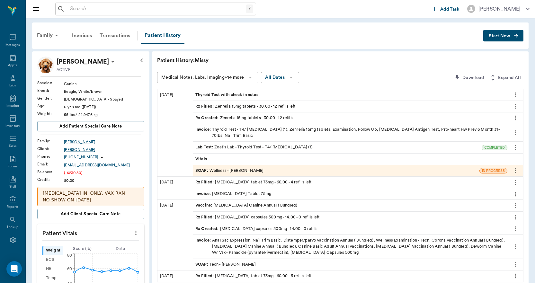
click at [224, 95] on span "Thyroid Test with check in notes" at bounding box center [227, 95] width 64 height 6
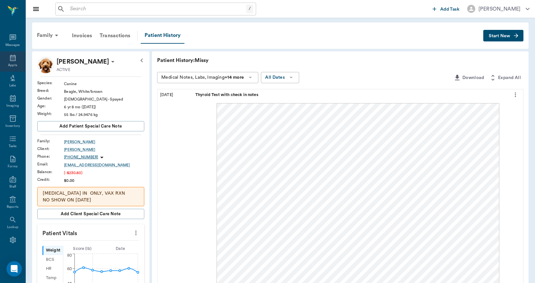
click at [10, 58] on icon at bounding box center [13, 58] width 6 height 6
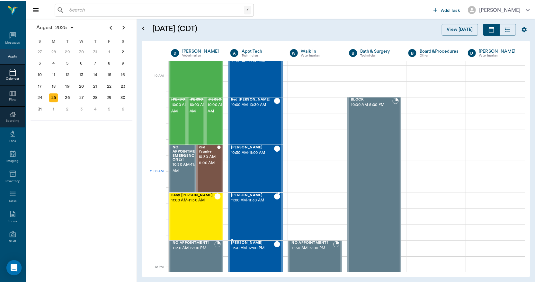
scroll to position [129, 0]
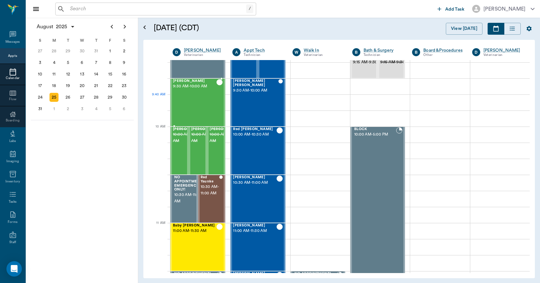
click at [193, 109] on div "Missy Haas 9:30 AM - 10:00 AM" at bounding box center [194, 102] width 43 height 47
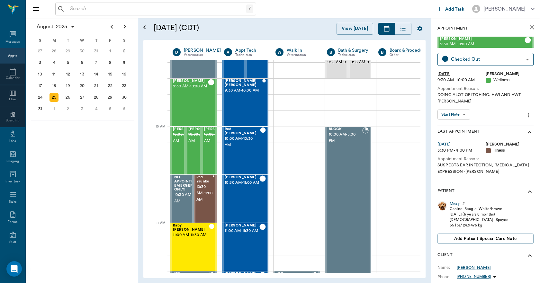
click at [454, 203] on div "Missy" at bounding box center [454, 203] width 10 height 5
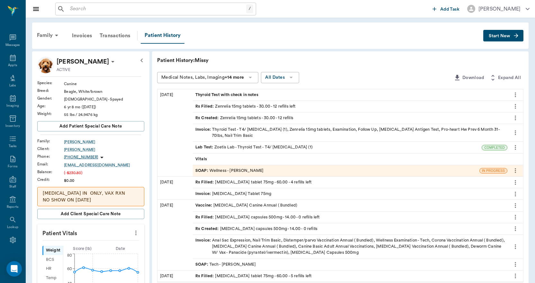
click at [203, 127] on span "Invoice :" at bounding box center [203, 133] width 17 height 12
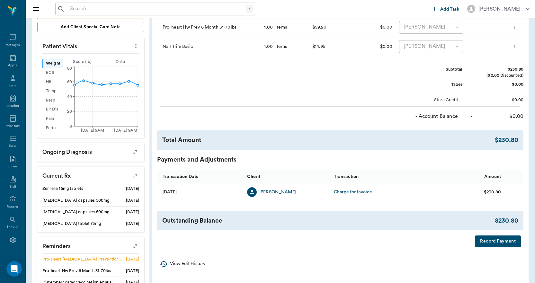
scroll to position [193, 0]
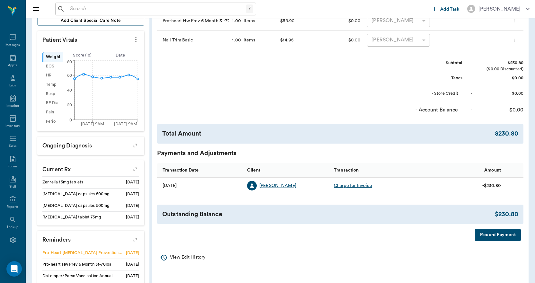
click at [497, 237] on button "Record Payment" at bounding box center [498, 235] width 46 height 12
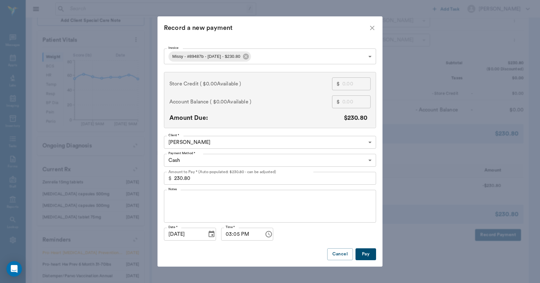
click at [187, 160] on body "/ ​ Add Task Dr. Bert Ellsworth Nectar Messages Appts Labs Imaging Inventory Ta…" at bounding box center [270, 80] width 540 height 547
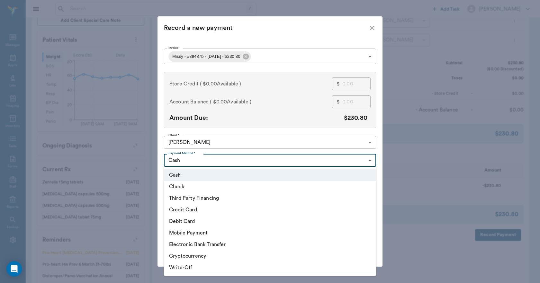
click at [185, 210] on li "Credit Card" at bounding box center [270, 210] width 212 height 12
type input "CREDIT_CARD"
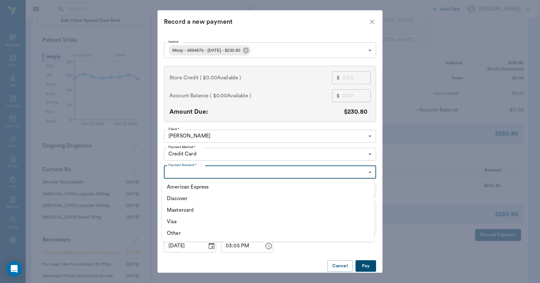
click at [173, 174] on body "/ ​ Add Task Dr. Bert Ellsworth Nectar Messages Appts Labs Imaging Inventory Ta…" at bounding box center [270, 80] width 540 height 547
click at [179, 210] on li "Mastercard" at bounding box center [268, 210] width 212 height 12
type input "MASTERCARD"
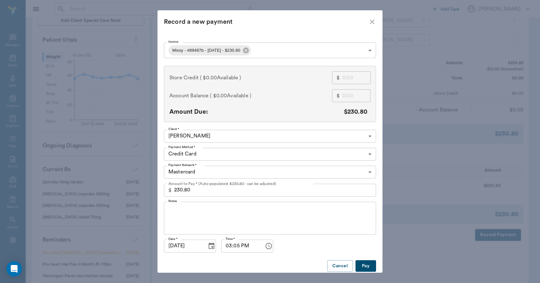
click at [362, 265] on button "Pay" at bounding box center [365, 266] width 21 height 12
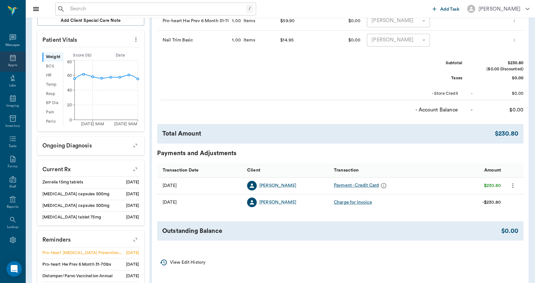
click at [10, 58] on icon at bounding box center [13, 58] width 6 height 6
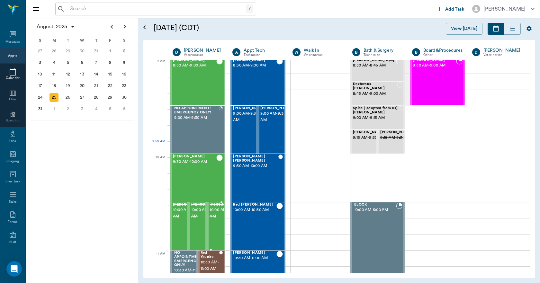
scroll to position [33, 0]
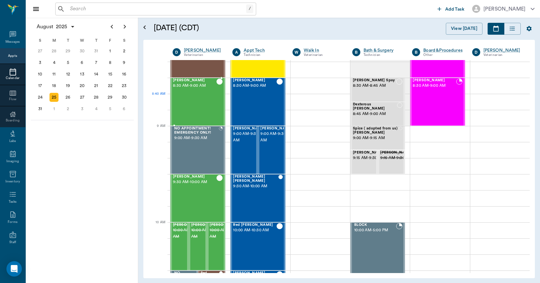
click at [190, 106] on div "Zoey Jones 8:30 AM - 9:00 AM" at bounding box center [194, 101] width 43 height 47
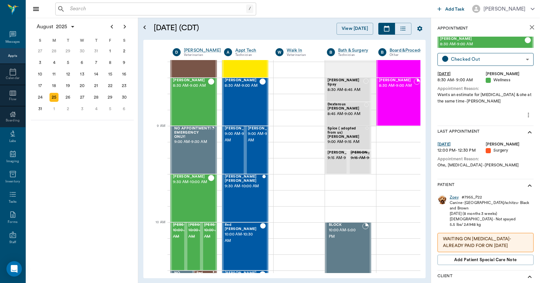
click at [451, 197] on div "Zoey" at bounding box center [453, 197] width 9 height 5
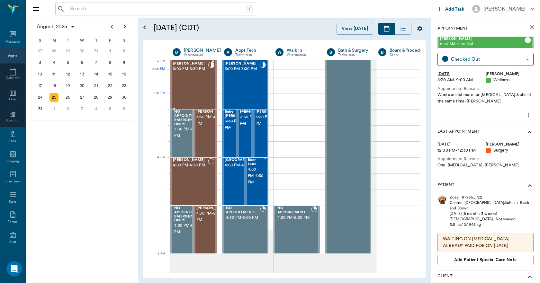
scroll to position [676, 0]
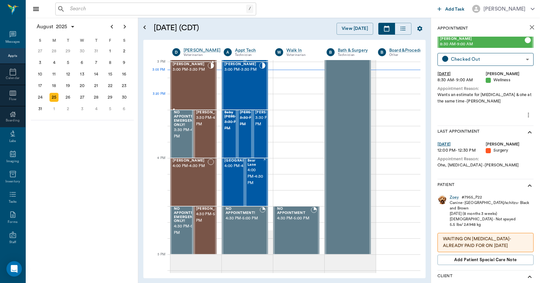
click at [194, 98] on div "Shadow Lewis 3:00 PM - 3:30 PM" at bounding box center [190, 85] width 35 height 47
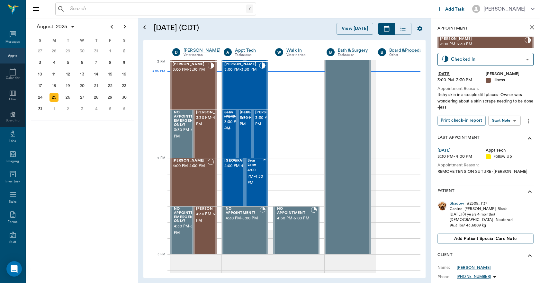
click at [453, 204] on div "Shadow" at bounding box center [456, 203] width 14 height 5
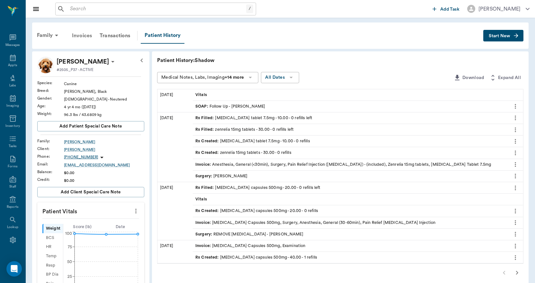
click at [78, 34] on div "Invoices" at bounding box center [82, 35] width 28 height 15
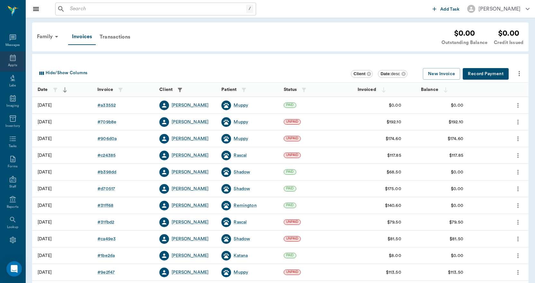
click at [9, 59] on icon at bounding box center [13, 58] width 8 height 8
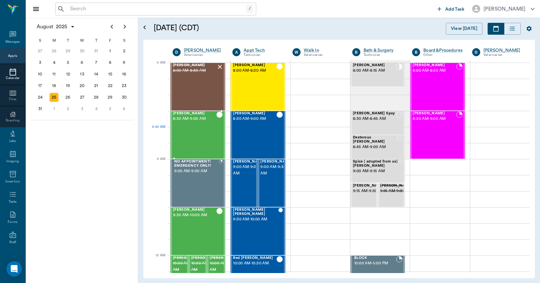
click at [200, 137] on div "Zoey Jones 8:30 AM - 9:00 AM" at bounding box center [194, 134] width 43 height 47
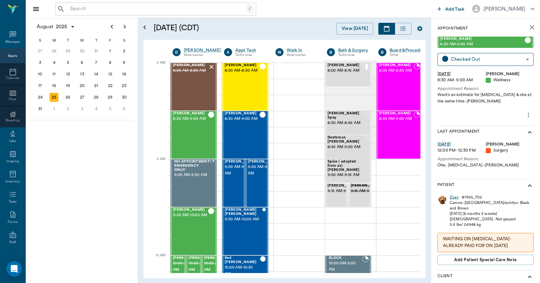
click at [451, 197] on div "Zoey" at bounding box center [453, 197] width 9 height 5
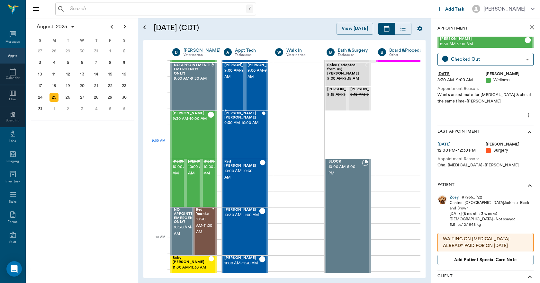
scroll to position [0, 0]
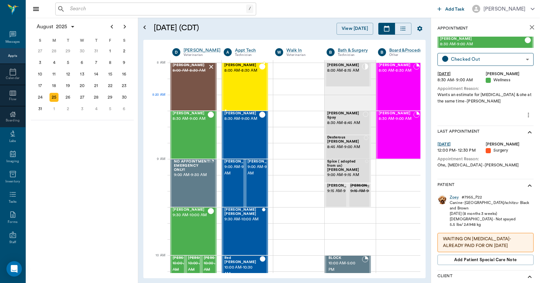
click at [250, 98] on div "Sophia Adams 8:00 AM - 8:30 AM" at bounding box center [241, 86] width 35 height 47
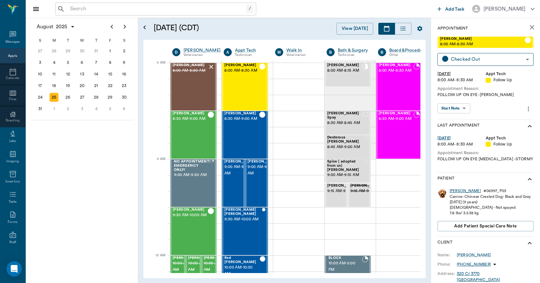
click at [454, 190] on div "Sophia" at bounding box center [464, 190] width 31 height 5
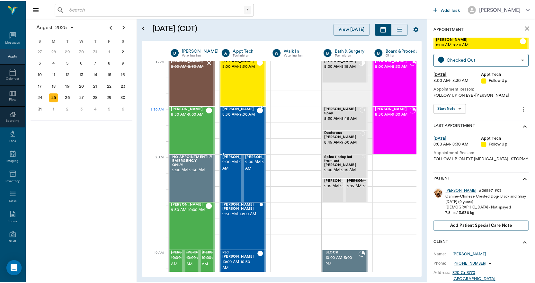
scroll to position [0, 0]
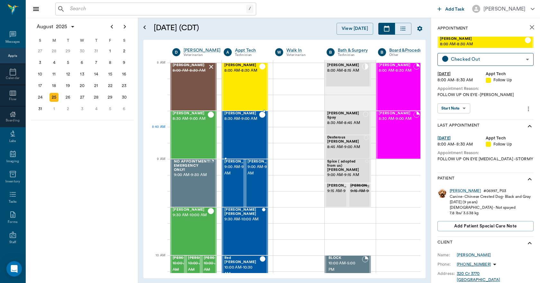
click at [241, 131] on div "Adam Jones 8:30 AM - 9:00 AM" at bounding box center [241, 134] width 35 height 47
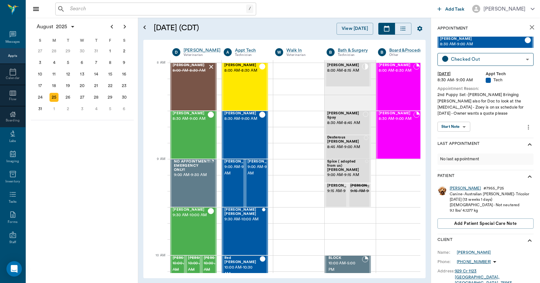
click at [454, 186] on div "Adam" at bounding box center [464, 188] width 31 height 5
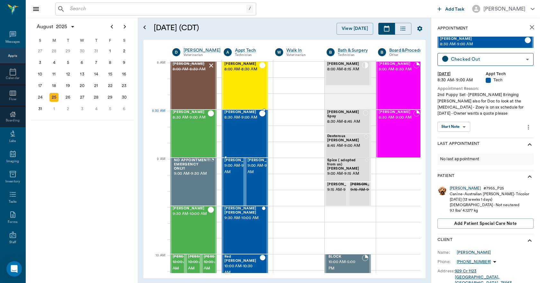
scroll to position [0, 0]
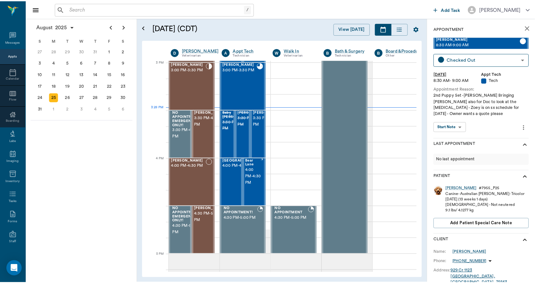
scroll to position [675, 0]
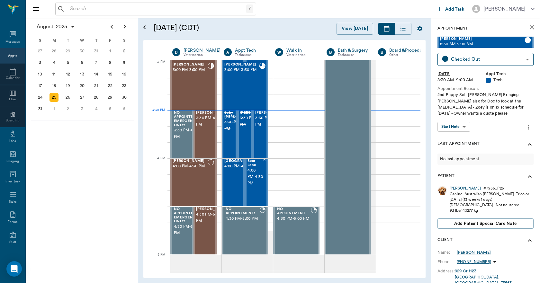
click at [90, 10] on input "text" at bounding box center [156, 8] width 179 height 9
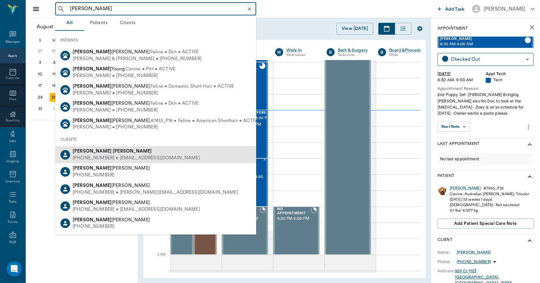
click at [144, 152] on div "MARIE RESTER" at bounding box center [136, 151] width 127 height 7
type input "Marie Rester"
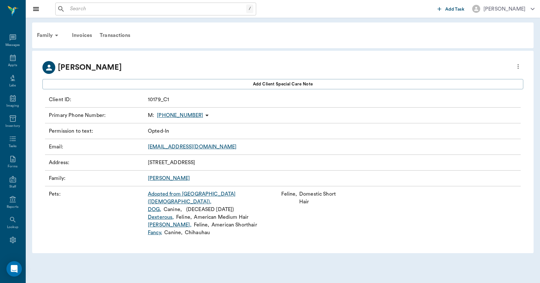
click at [173, 195] on link "Adopted from US(Female) ," at bounding box center [213, 197] width 131 height 15
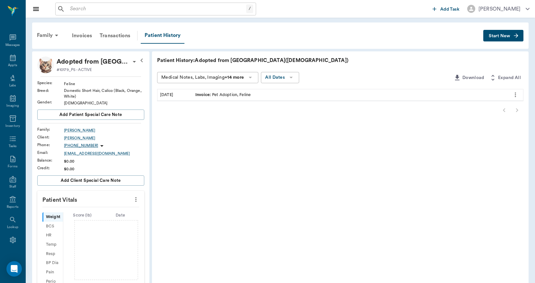
click at [499, 36] on span "Start New" at bounding box center [500, 36] width 22 height 0
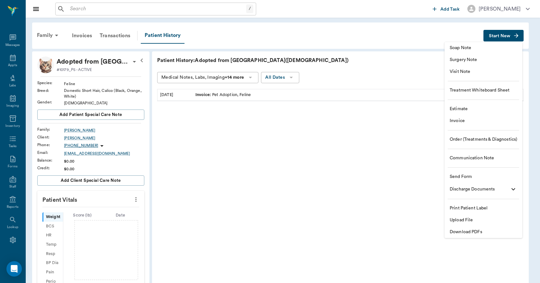
click at [463, 219] on span "Upload File" at bounding box center [482, 220] width 67 height 7
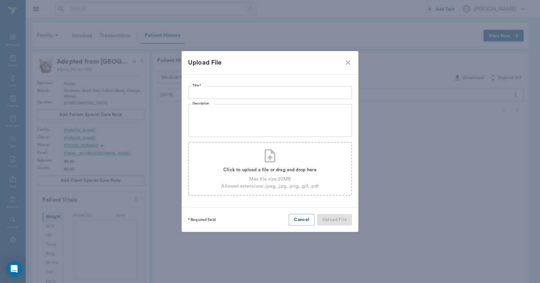
click at [268, 184] on div "Allowed extensions: .jpeg, .jpg, .png, .gif, .pdf" at bounding box center [269, 186] width 97 height 7
type input "C:\fakepath\calico.female.adopt.app..pdf"
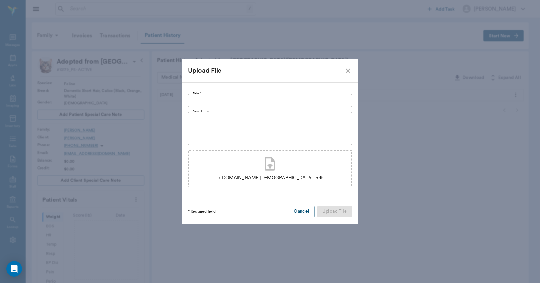
click at [238, 102] on input "Title *" at bounding box center [270, 100] width 164 height 13
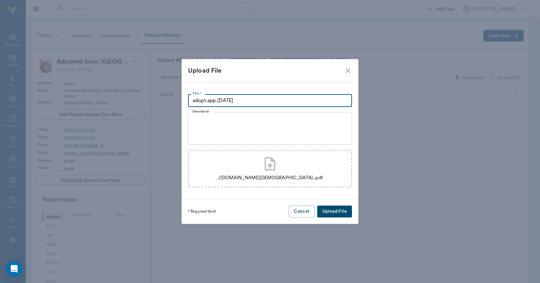
type input "adopt.app.8.25.25"
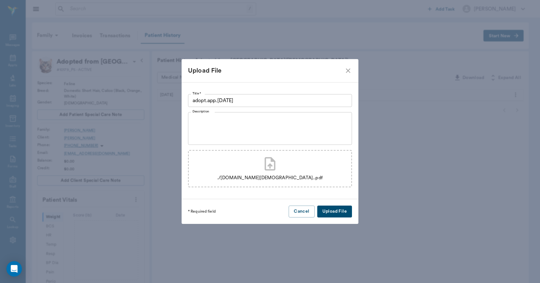
click at [340, 212] on button "Upload File" at bounding box center [334, 212] width 35 height 12
